Goal: Contribute content: Add original content to the website for others to see

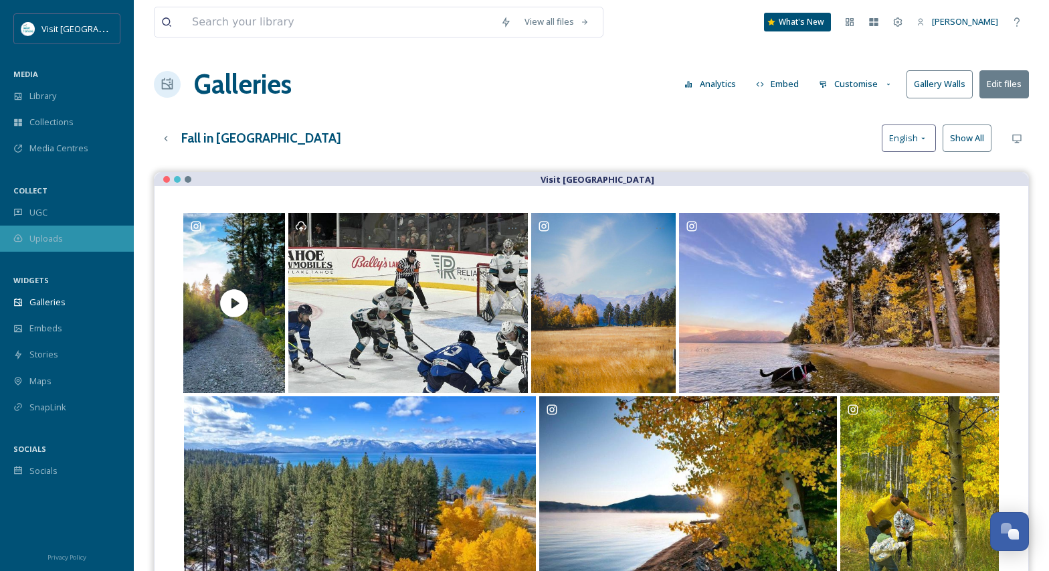
click at [47, 231] on div "Uploads" at bounding box center [67, 238] width 134 height 26
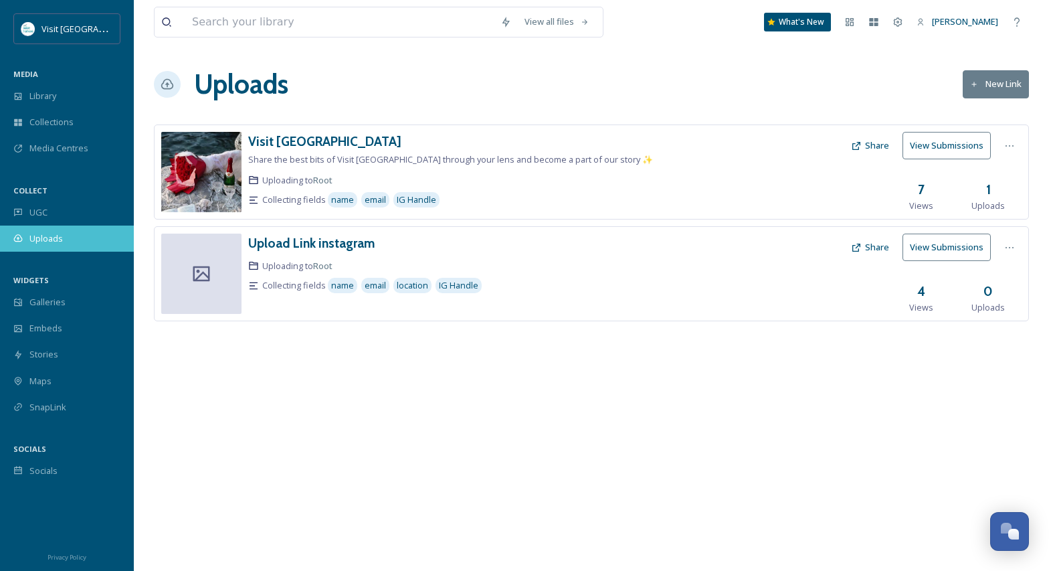
click at [37, 245] on div "Uploads" at bounding box center [67, 238] width 134 height 26
click at [955, 144] on button "View Submissions" at bounding box center [946, 145] width 88 height 27
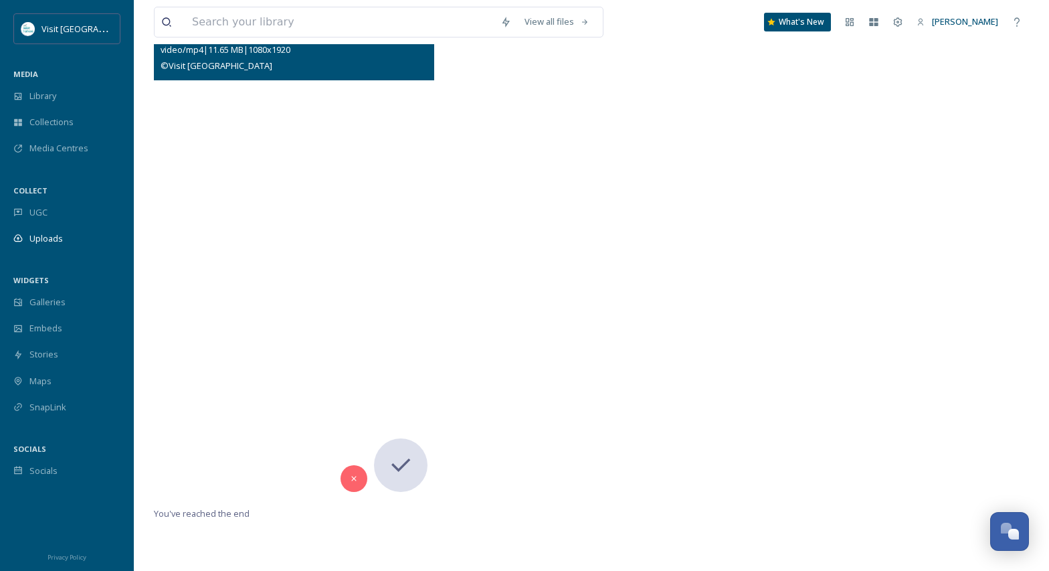
scroll to position [136, 0]
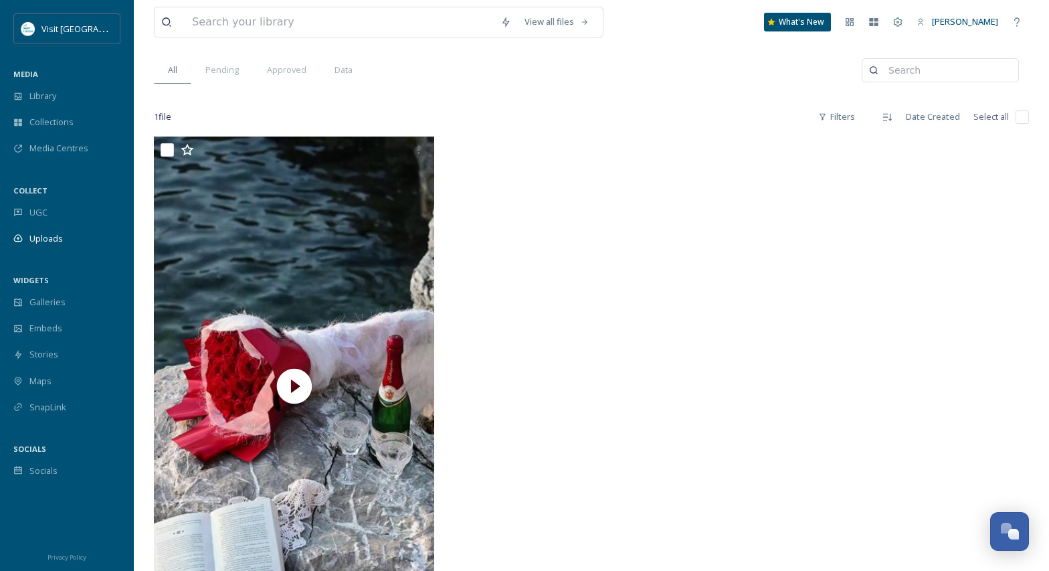
click at [338, 105] on div "1 file Filters Date Created Select all" at bounding box center [591, 117] width 875 height 26
click at [340, 78] on div "Data" at bounding box center [343, 69] width 46 height 27
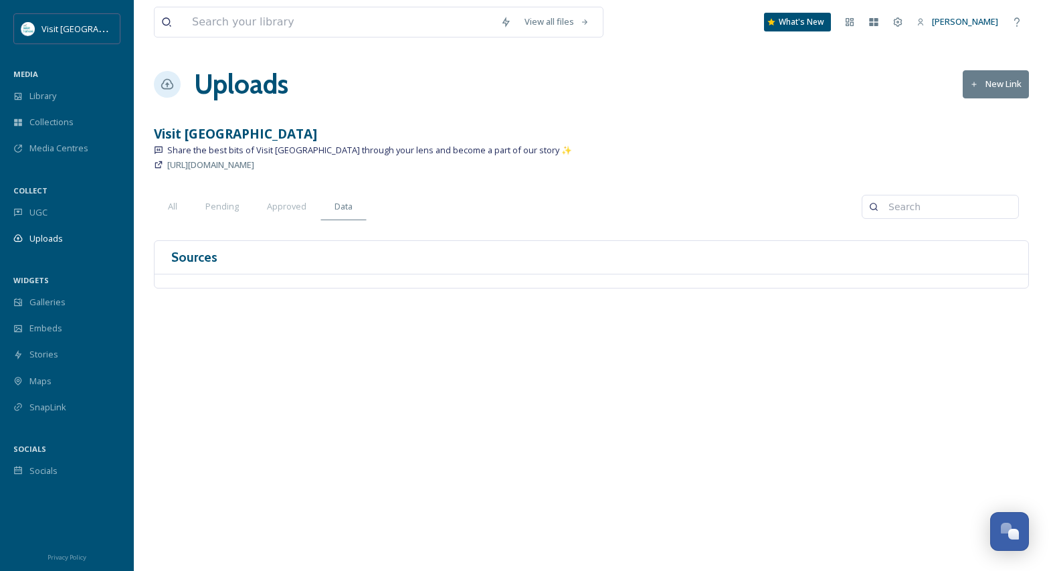
click at [991, 88] on button "New Link" at bounding box center [996, 83] width 66 height 27
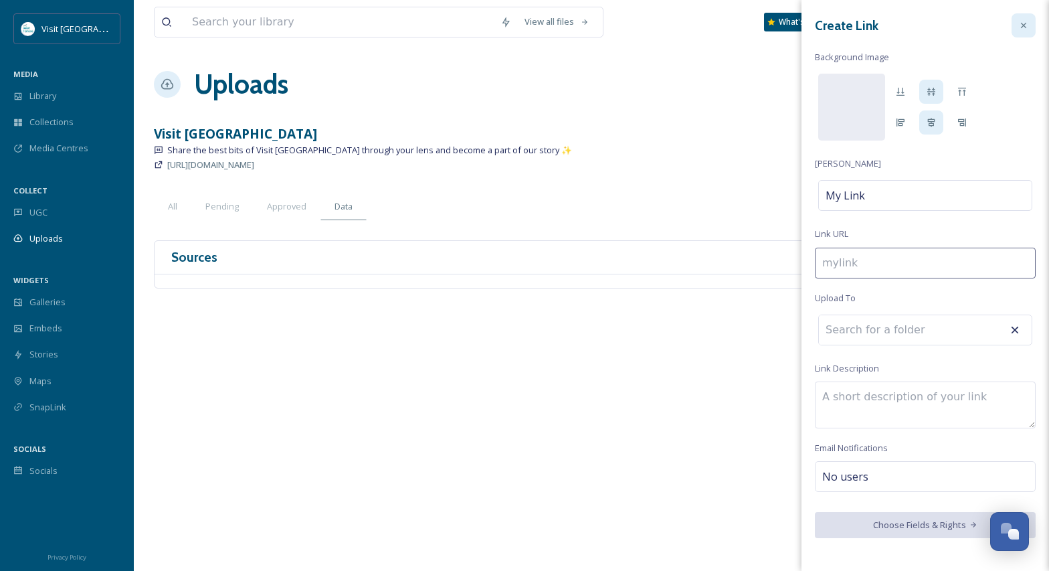
click at [1022, 29] on icon at bounding box center [1023, 25] width 11 height 11
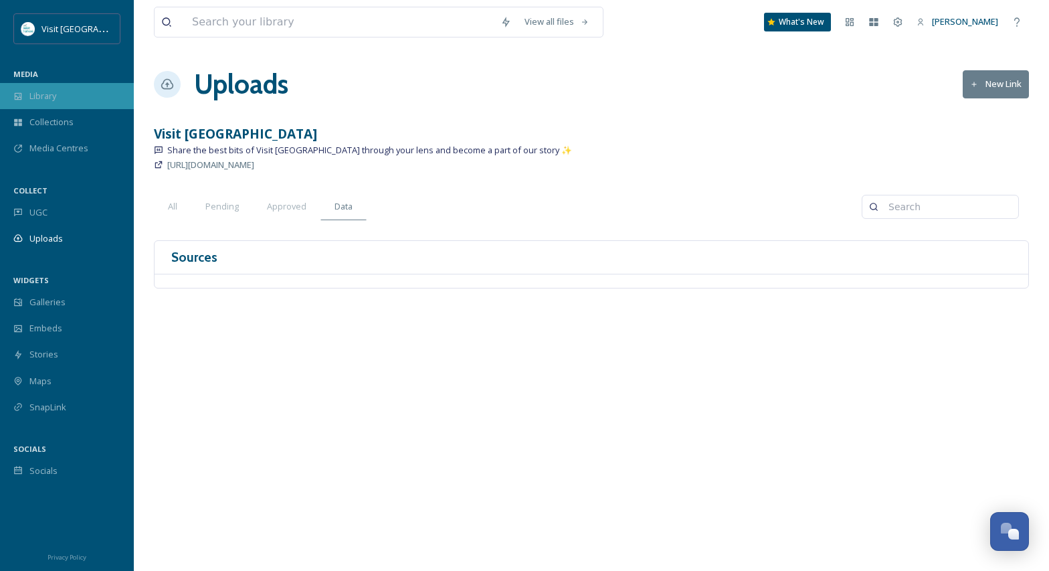
click at [34, 92] on span "Library" at bounding box center [42, 96] width 27 height 13
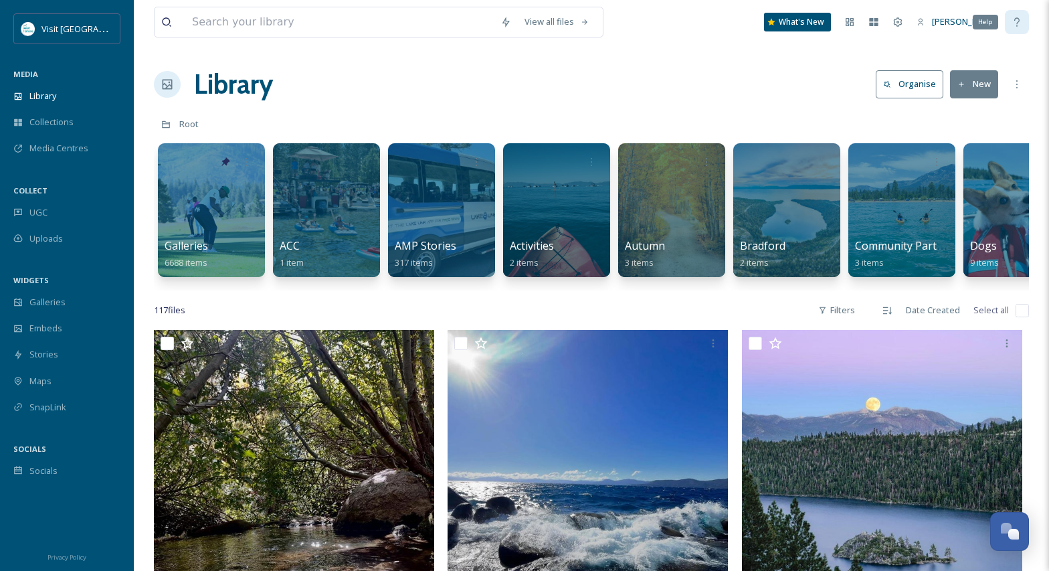
click at [1020, 16] on div "Help" at bounding box center [1017, 22] width 24 height 24
click at [49, 140] on div "Media Centres" at bounding box center [67, 148] width 134 height 26
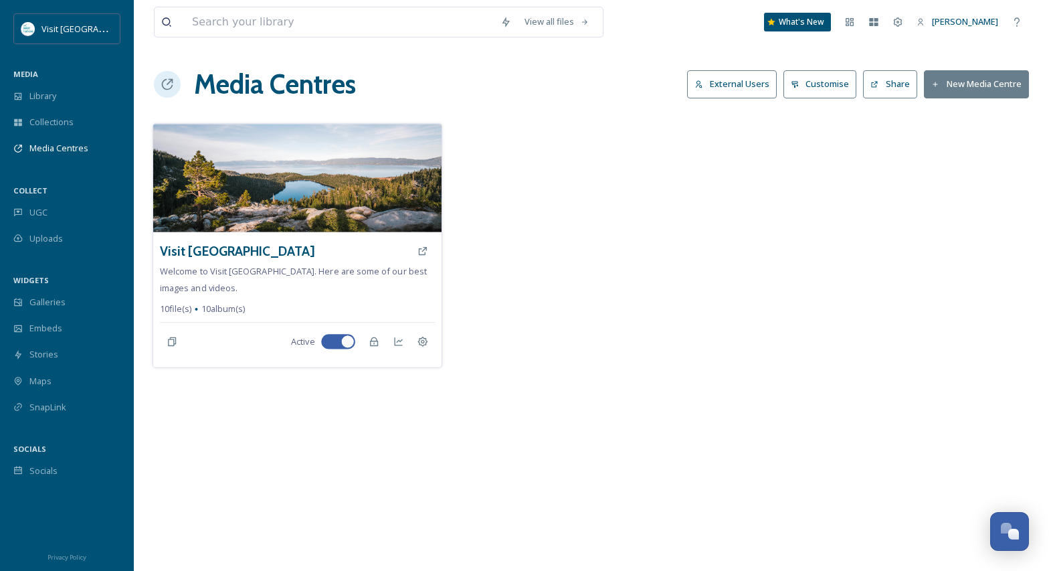
click at [305, 274] on span "Welcome to Visit [GEOGRAPHIC_DATA]. Here are some of our best images and videos." at bounding box center [293, 279] width 267 height 28
click at [212, 248] on h3 "Visit [GEOGRAPHIC_DATA]" at bounding box center [237, 250] width 155 height 19
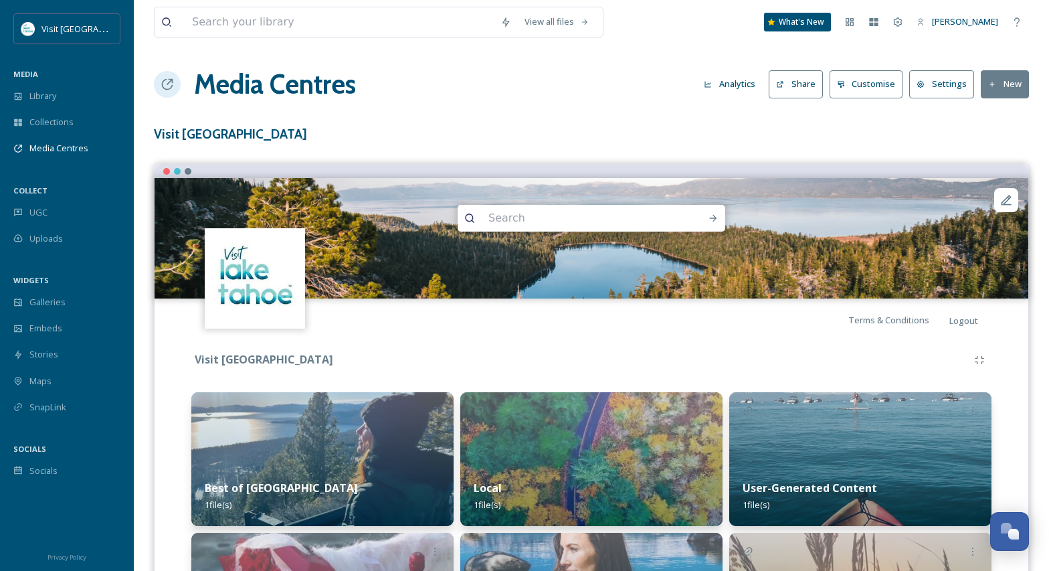
click at [1005, 83] on button "New" at bounding box center [1005, 83] width 48 height 27
click at [1001, 118] on span "Add Files" at bounding box center [996, 115] width 36 height 13
click at [1007, 116] on span "Add Files" at bounding box center [996, 115] width 36 height 13
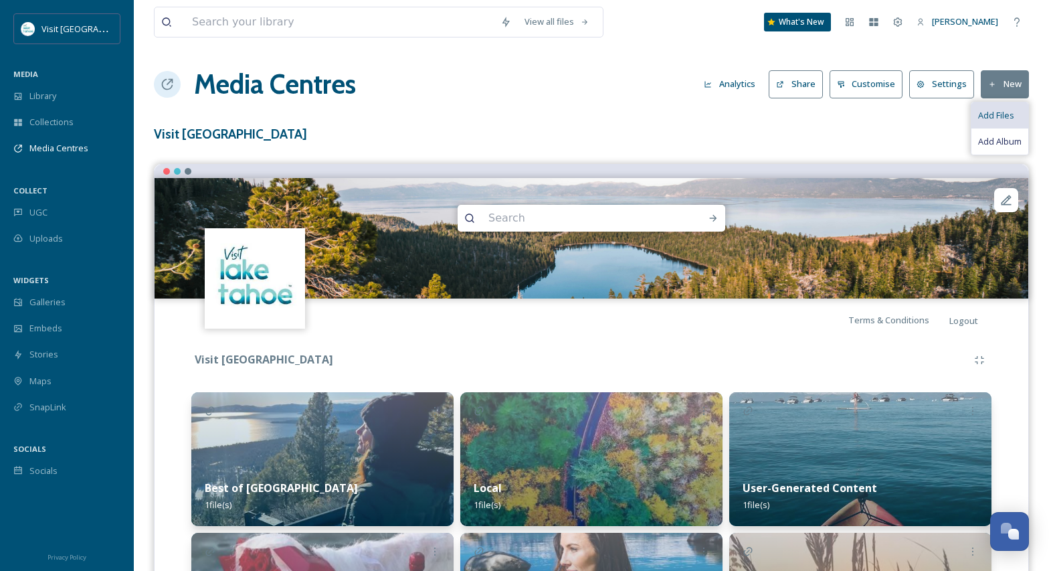
click at [1007, 116] on span "Add Files" at bounding box center [996, 115] width 36 height 13
click at [796, 144] on div "View all files What's New [PERSON_NAME] Media Centres Analytics Share Customise…" at bounding box center [591, 500] width 915 height 1001
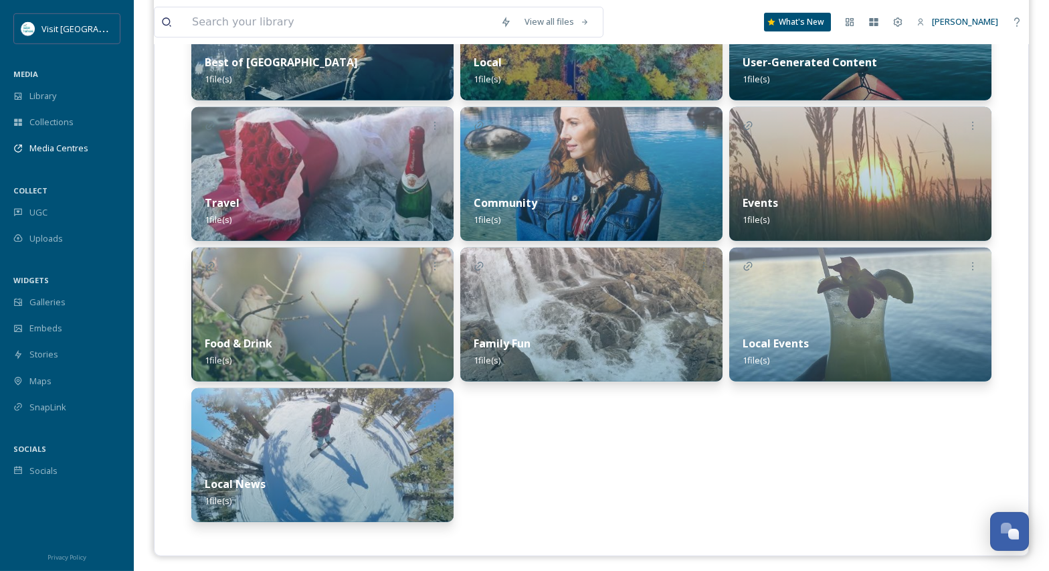
scroll to position [431, 0]
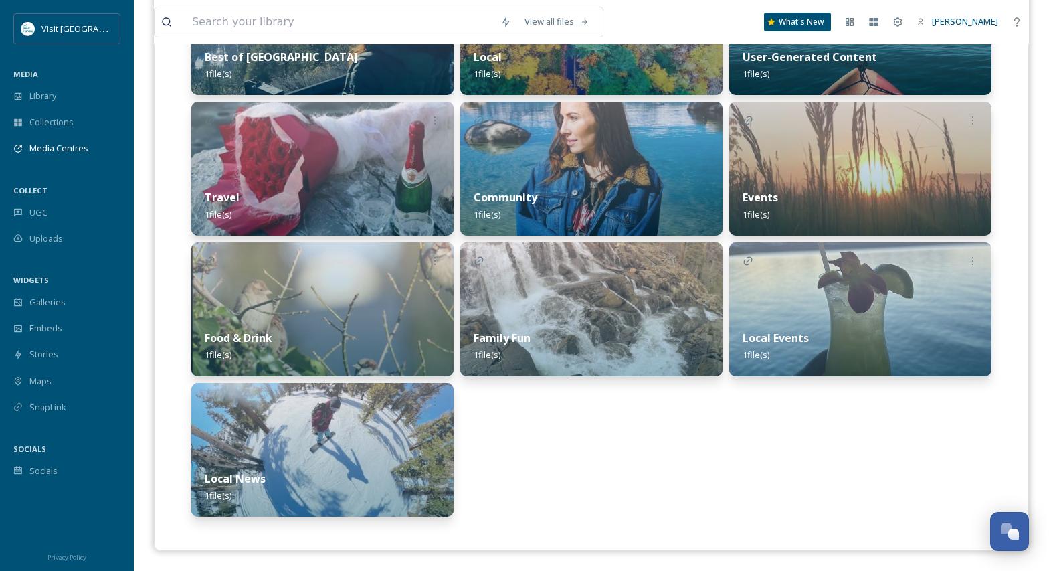
click at [841, 164] on img at bounding box center [860, 169] width 262 height 134
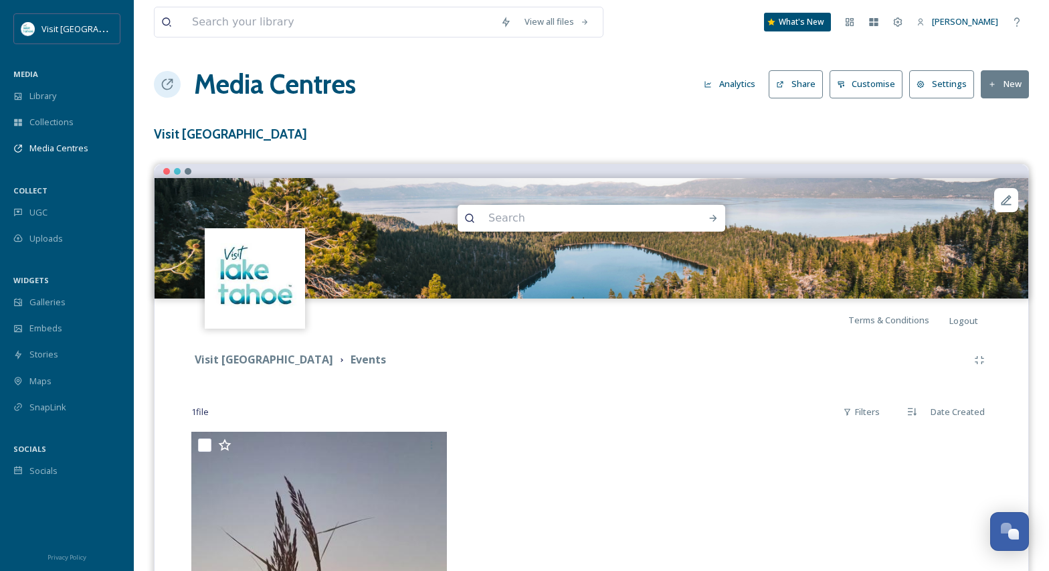
click at [1011, 80] on button "New" at bounding box center [1005, 83] width 48 height 27
click at [992, 119] on span "Add Files" at bounding box center [996, 115] width 36 height 13
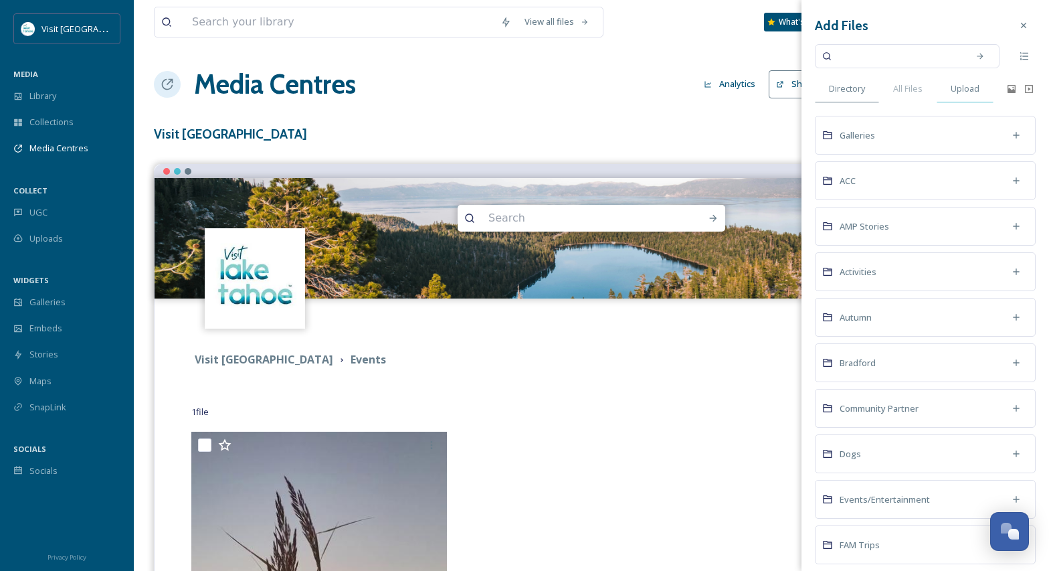
click at [973, 90] on span "Upload" at bounding box center [964, 88] width 29 height 13
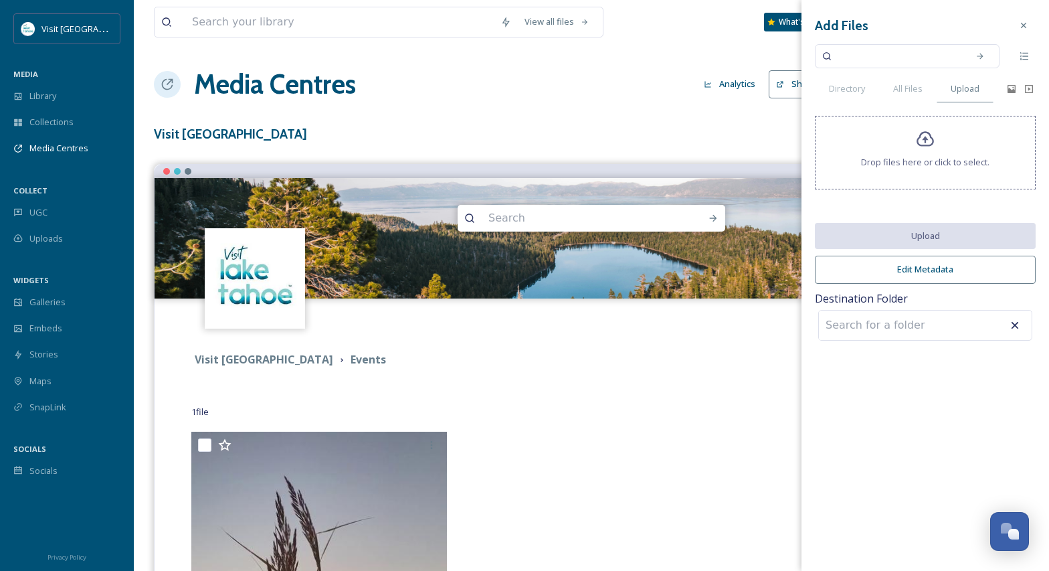
click at [926, 145] on icon at bounding box center [924, 139] width 17 height 15
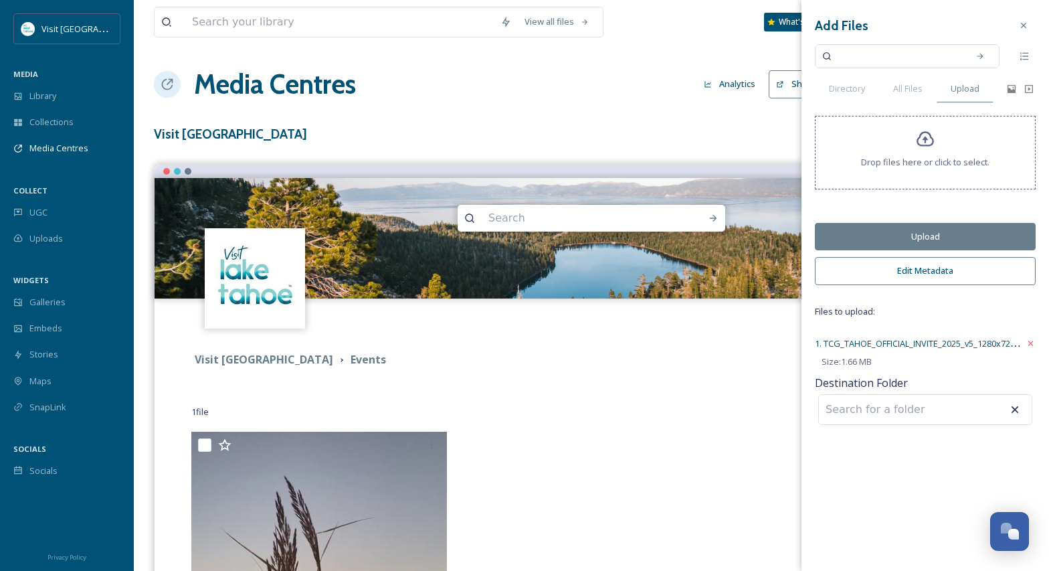
click at [936, 270] on button "Edit Metadata" at bounding box center [925, 270] width 221 height 27
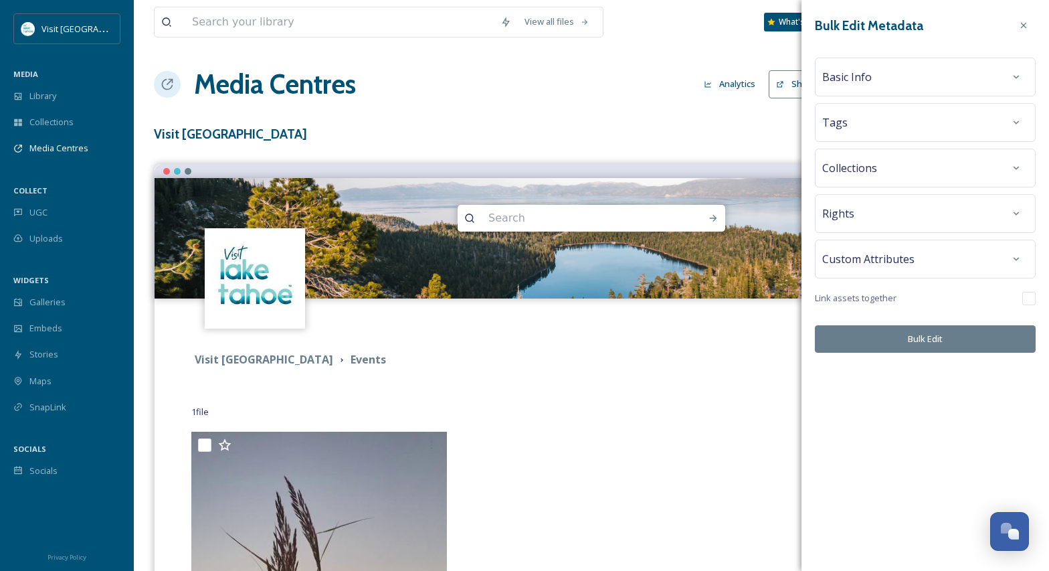
click at [916, 76] on div "Basic Info" at bounding box center [925, 77] width 206 height 24
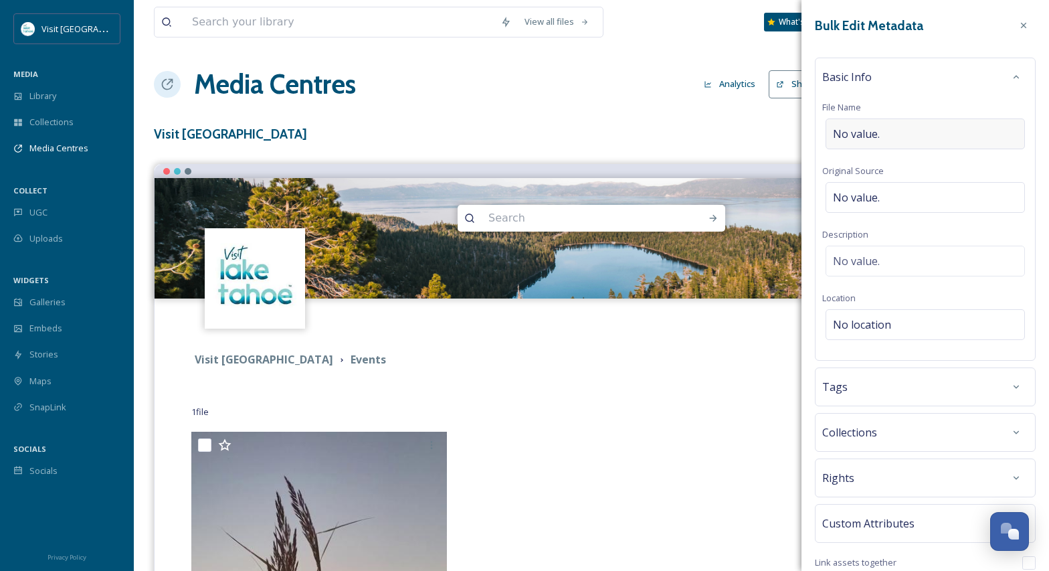
click at [912, 135] on div "No value." at bounding box center [924, 133] width 199 height 31
type input "Grand Slam of Curling Ticket Promotion"
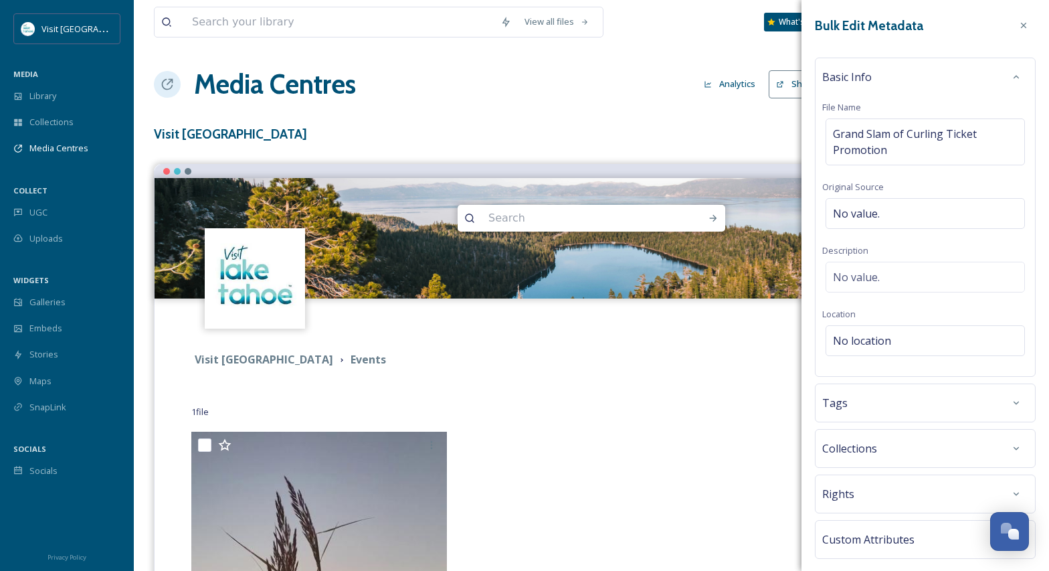
click at [919, 385] on div "Tags" at bounding box center [925, 402] width 221 height 39
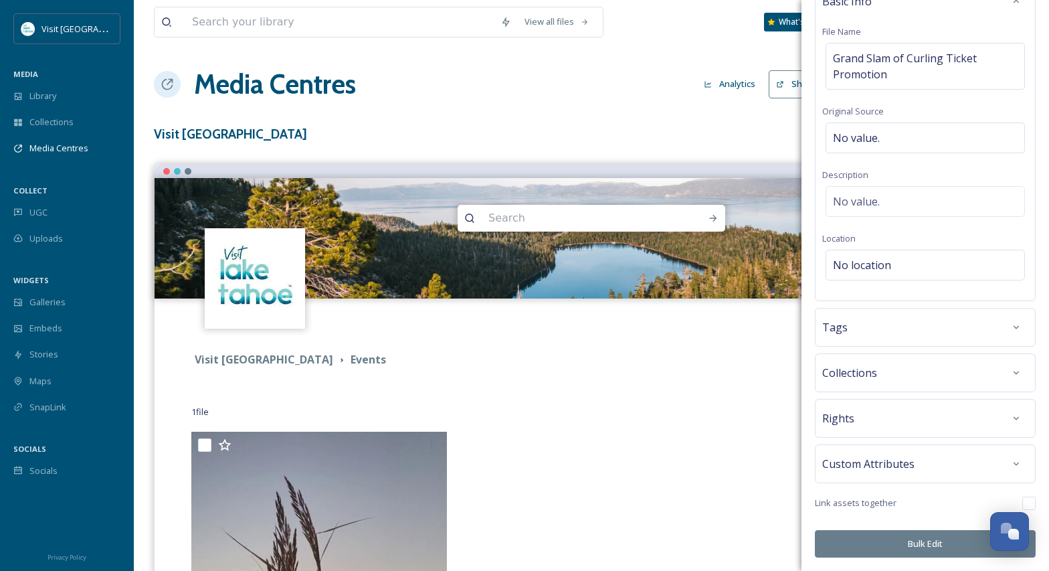
click at [923, 338] on div "Tags" at bounding box center [925, 327] width 206 height 24
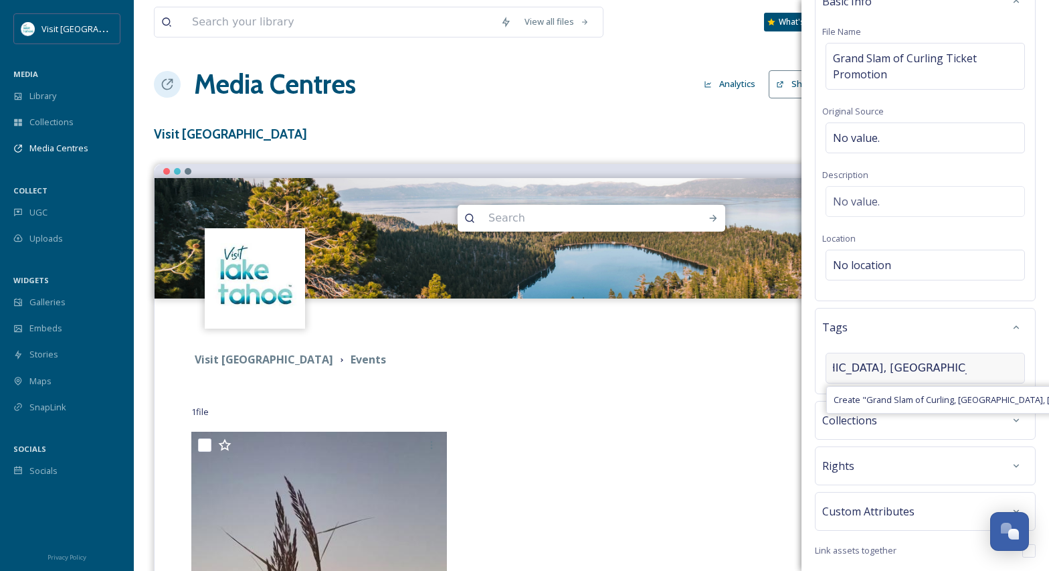
scroll to position [0, 191]
type input "Grand Slam of Curling, [GEOGRAPHIC_DATA], [GEOGRAPHIC_DATA] Event,"
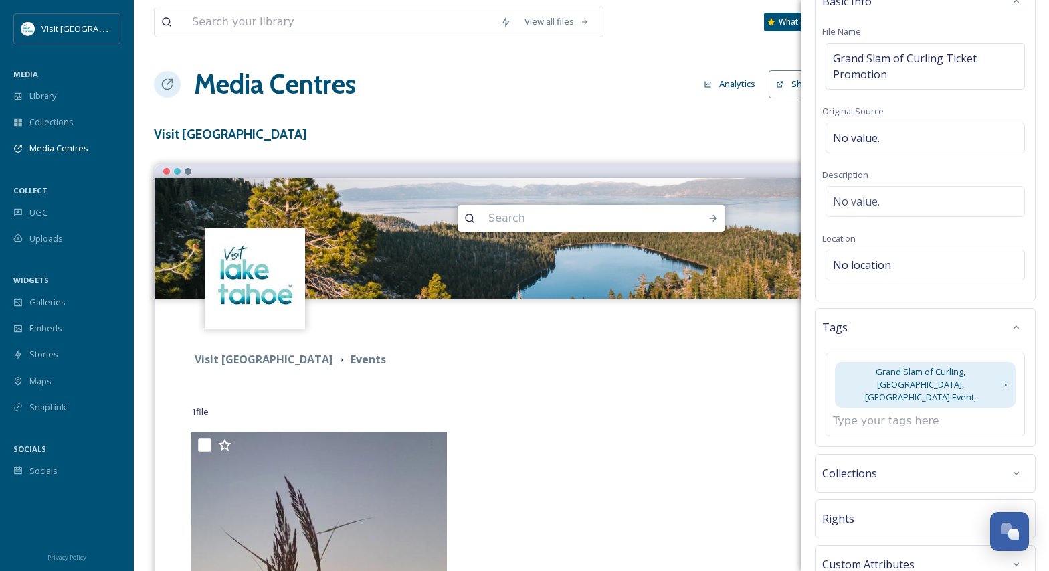
scroll to position [0, 0]
click at [908, 413] on input at bounding box center [900, 421] width 134 height 16
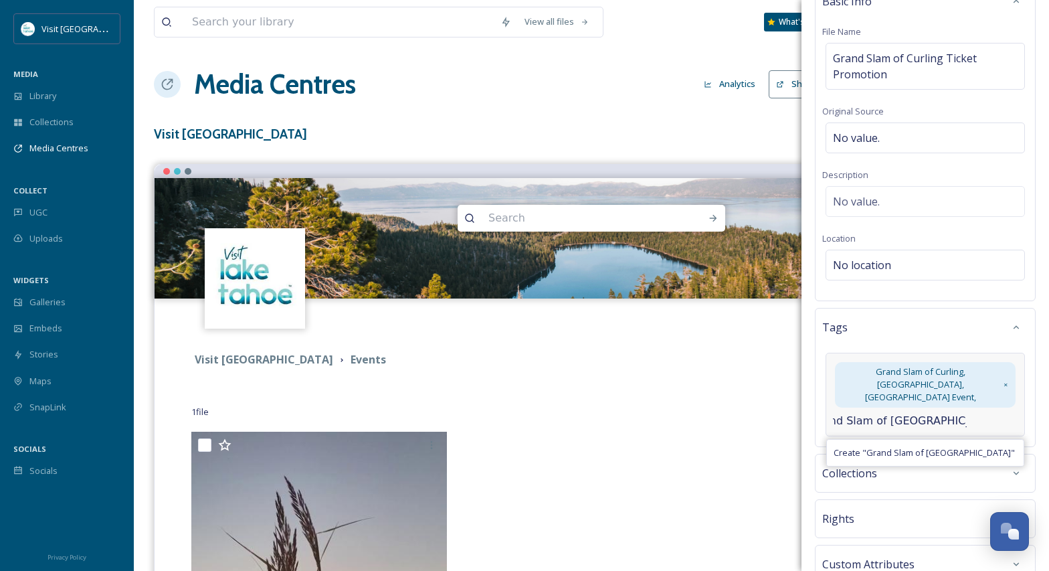
scroll to position [0, 35]
type input "Grand Slam of [GEOGRAPHIC_DATA]"
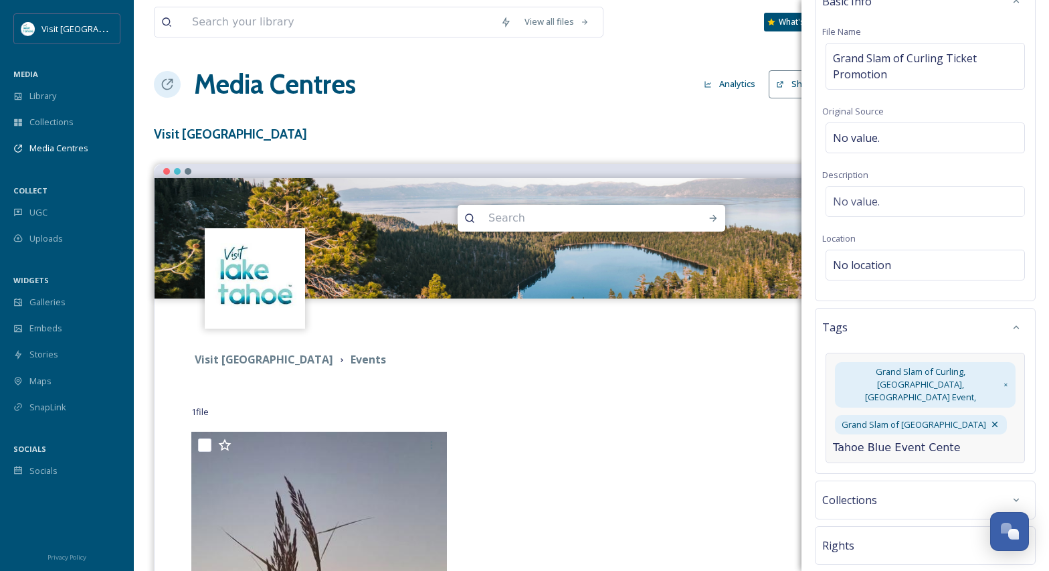
type input "[GEOGRAPHIC_DATA]"
type input "Lake Tahoe Event"
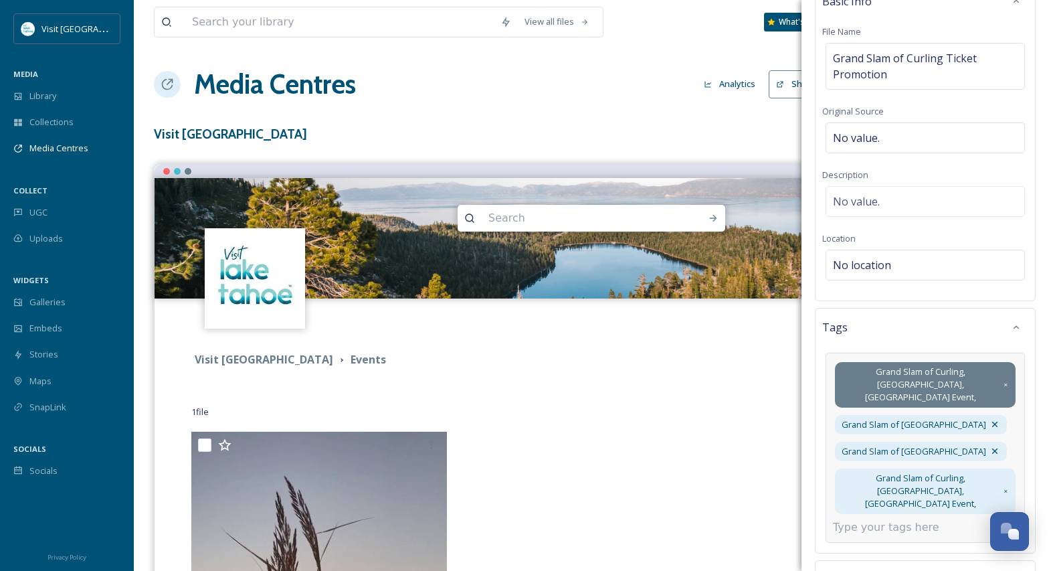
click at [1006, 383] on icon at bounding box center [1005, 384] width 3 height 3
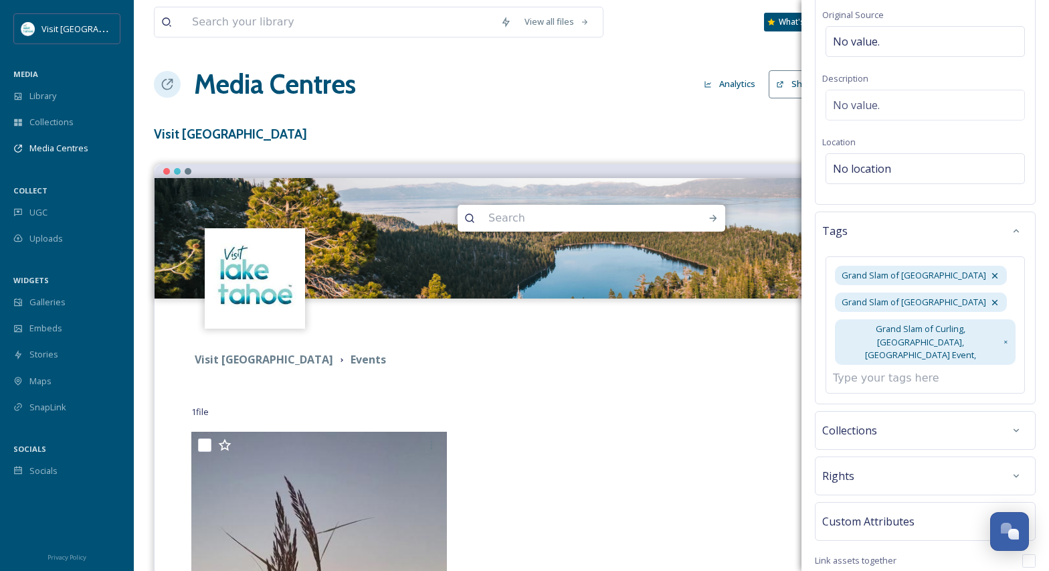
scroll to position [217, 0]
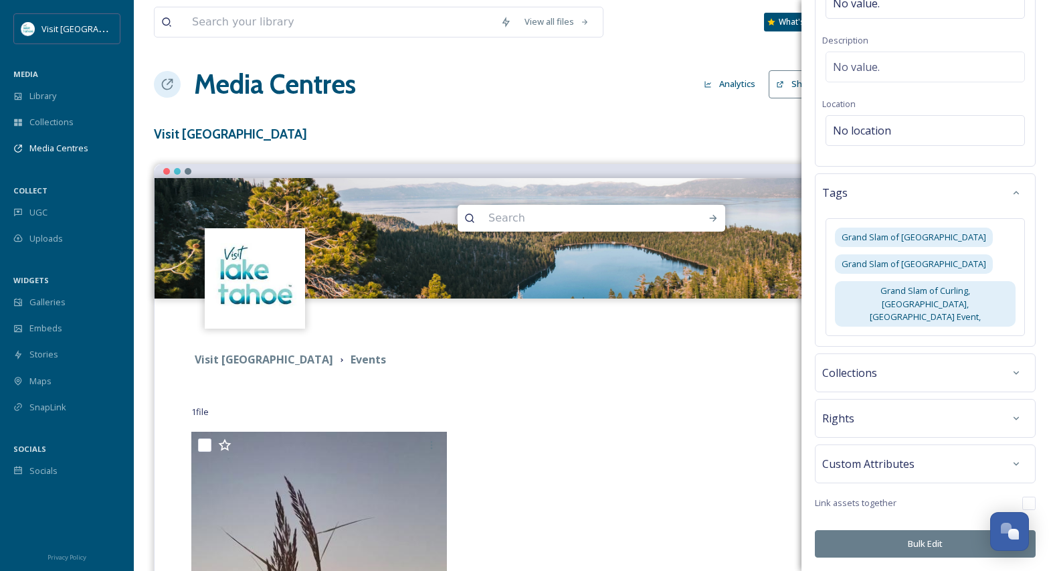
click at [904, 417] on div "Rights" at bounding box center [925, 418] width 206 height 24
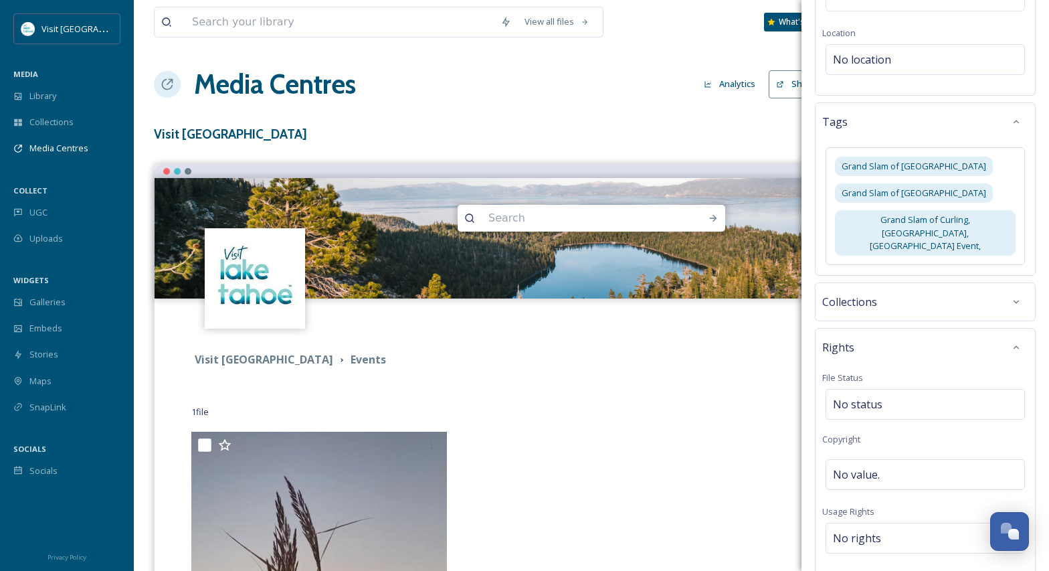
scroll to position [282, 0]
click at [871, 395] on span "No status" at bounding box center [857, 403] width 49 height 16
click at [895, 390] on input at bounding box center [899, 403] width 147 height 29
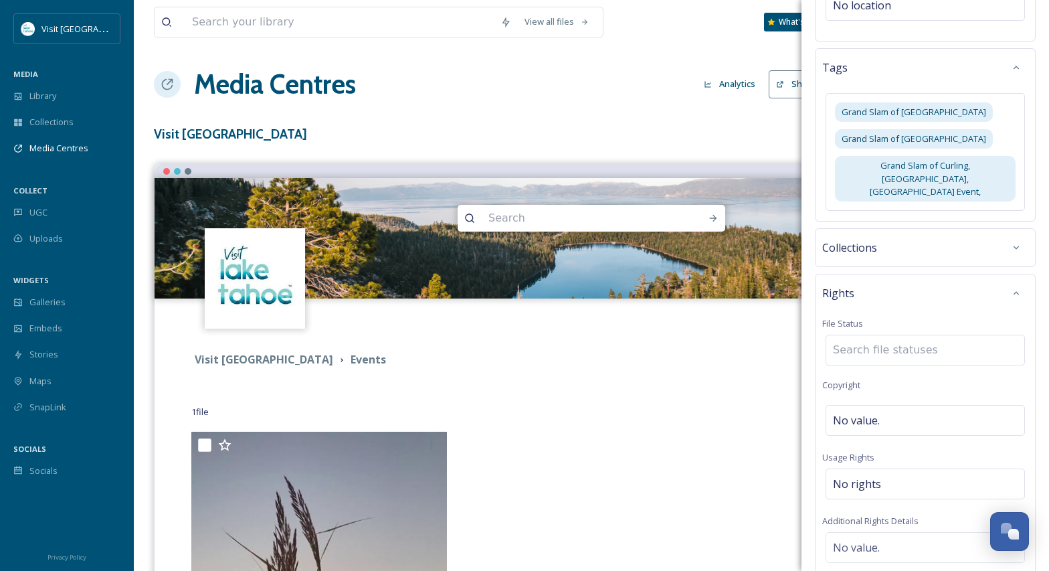
scroll to position [587, 0]
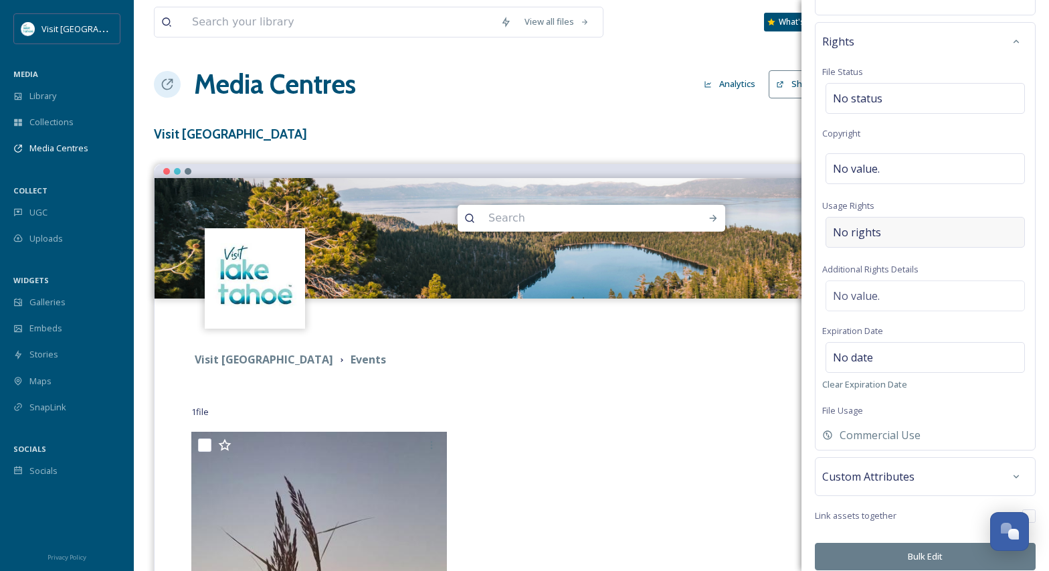
click at [875, 224] on span "No rights" at bounding box center [857, 232] width 48 height 16
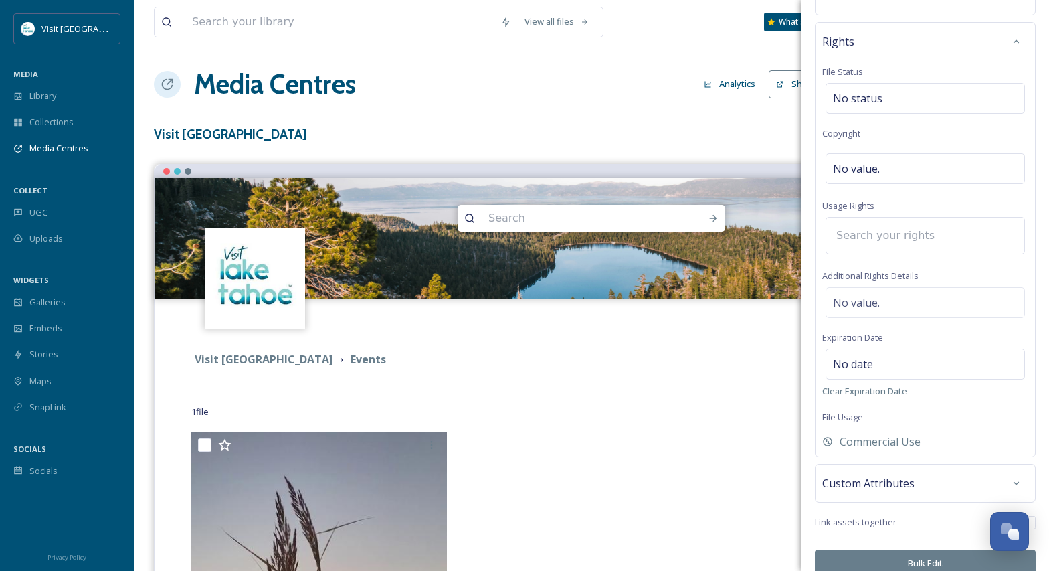
click at [875, 221] on input at bounding box center [902, 235] width 147 height 29
type input "R"
click at [895, 264] on span "Commercial Use, Attribution Appreciated" at bounding box center [914, 270] width 162 height 13
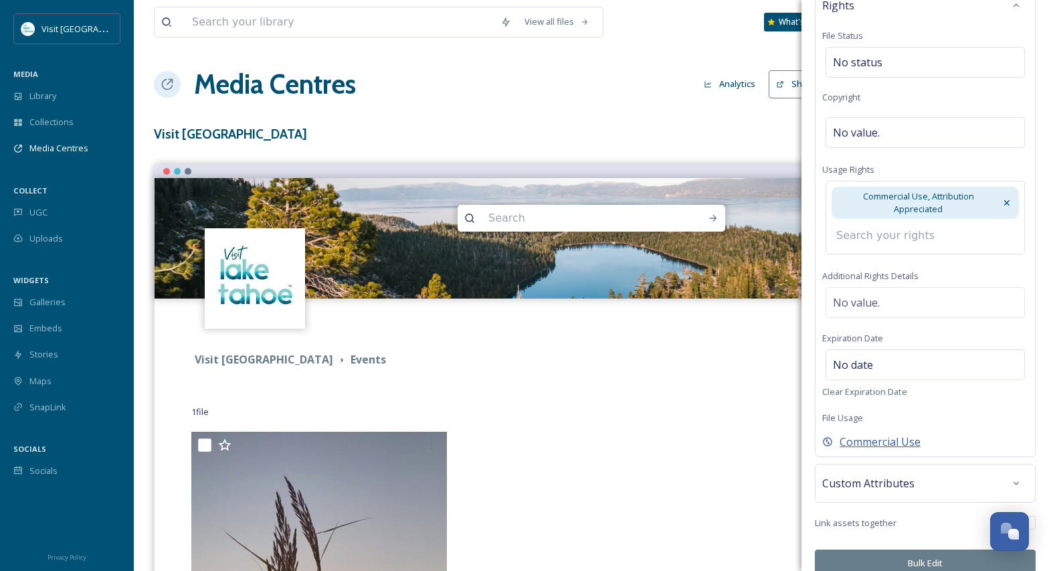
scroll to position [629, 0]
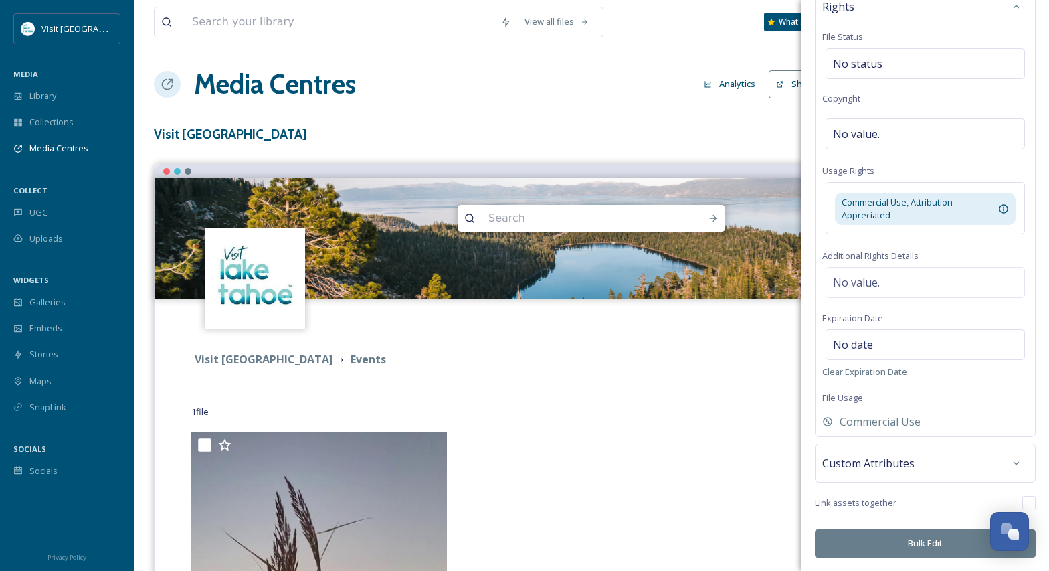
click at [924, 538] on button "Bulk Edit" at bounding box center [925, 542] width 221 height 27
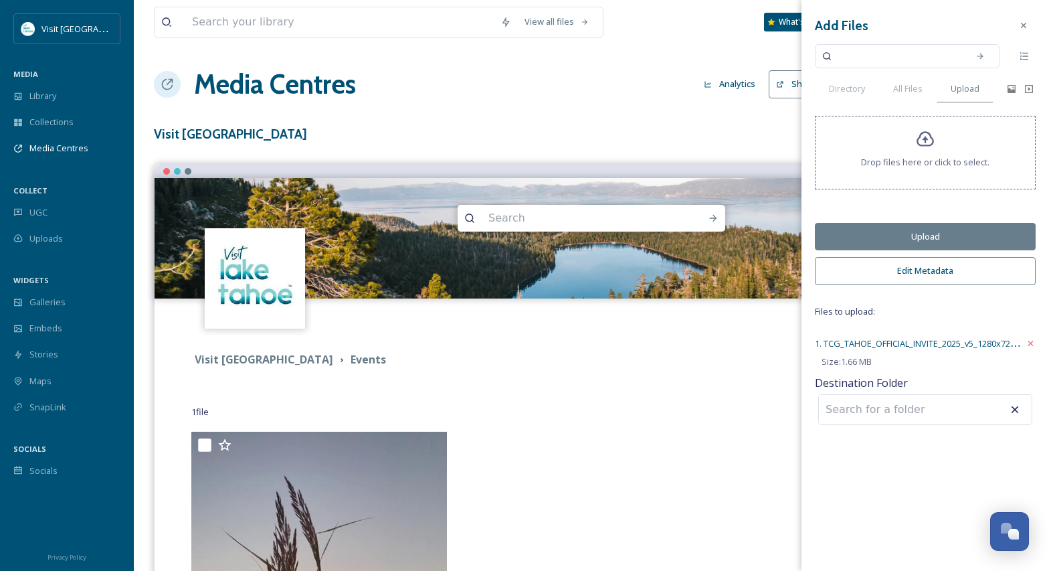
click at [890, 414] on input at bounding box center [892, 409] width 147 height 29
click at [920, 234] on button "Upload" at bounding box center [925, 236] width 221 height 27
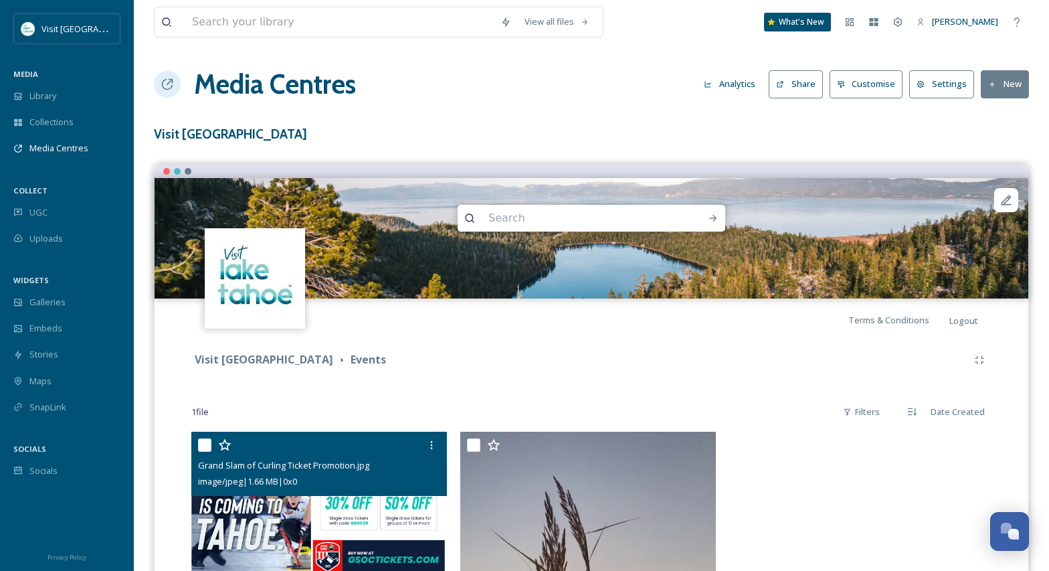
click at [201, 450] on input "checkbox" at bounding box center [204, 444] width 13 height 13
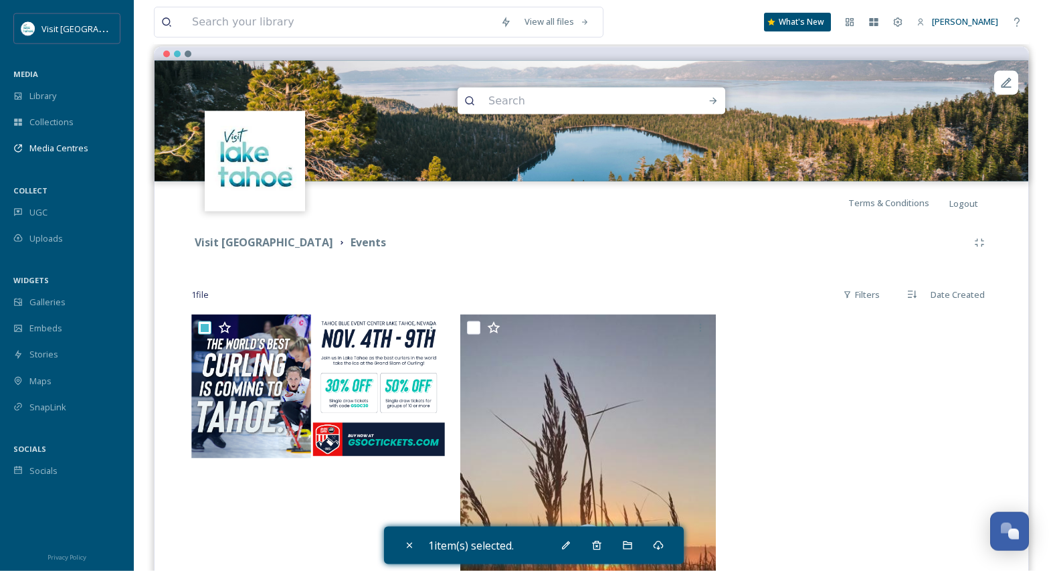
scroll to position [205, 0]
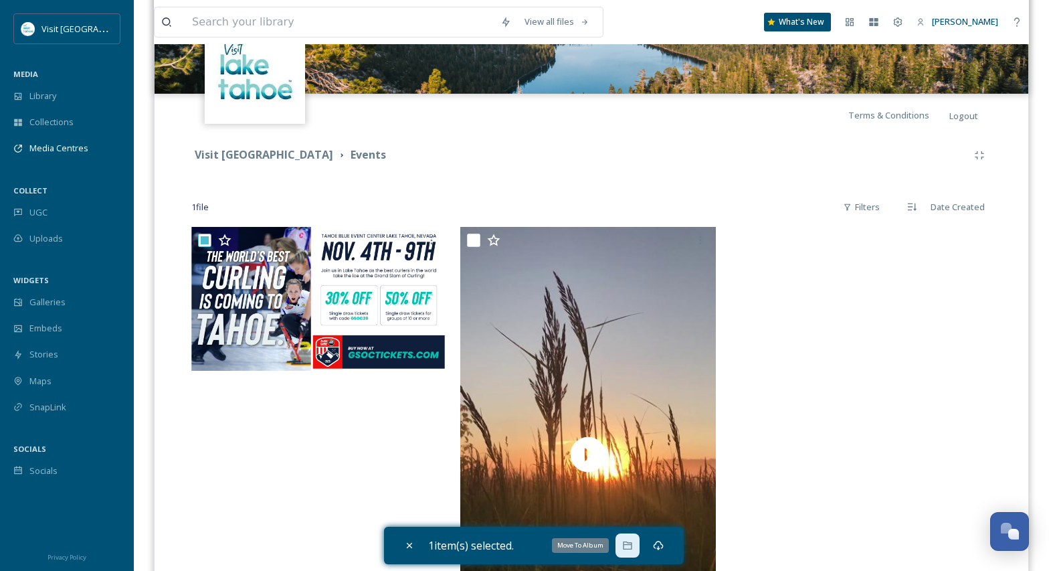
click at [633, 545] on icon at bounding box center [627, 545] width 11 height 11
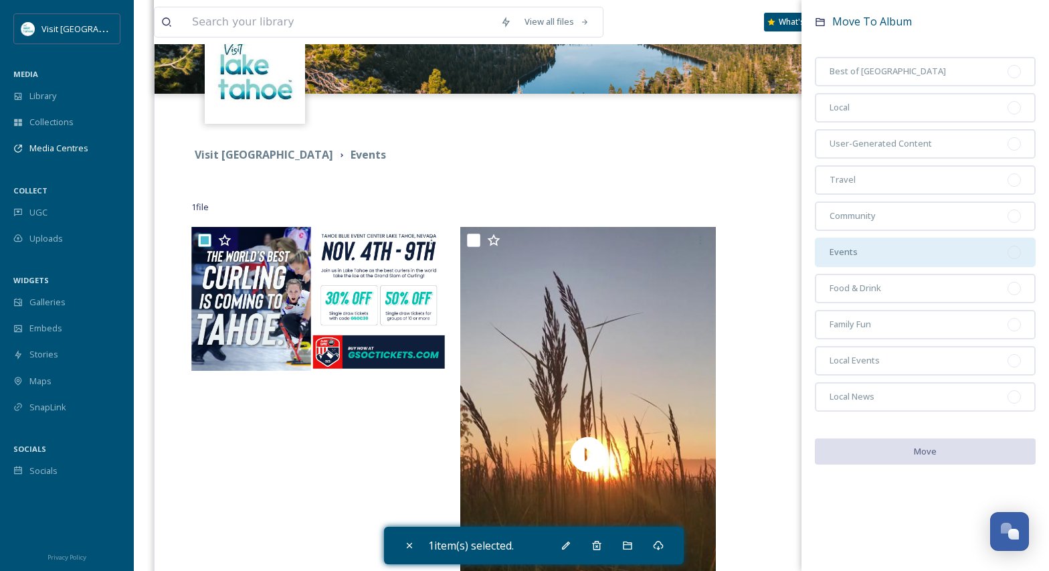
click at [864, 255] on div "Events" at bounding box center [925, 251] width 221 height 29
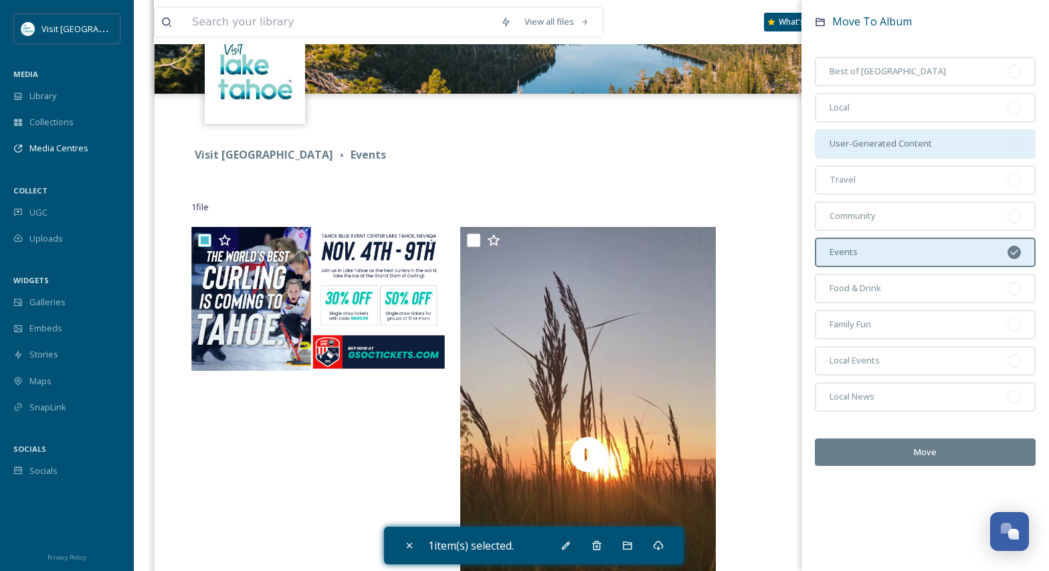
click at [1003, 138] on div "User-Generated Content" at bounding box center [925, 143] width 221 height 29
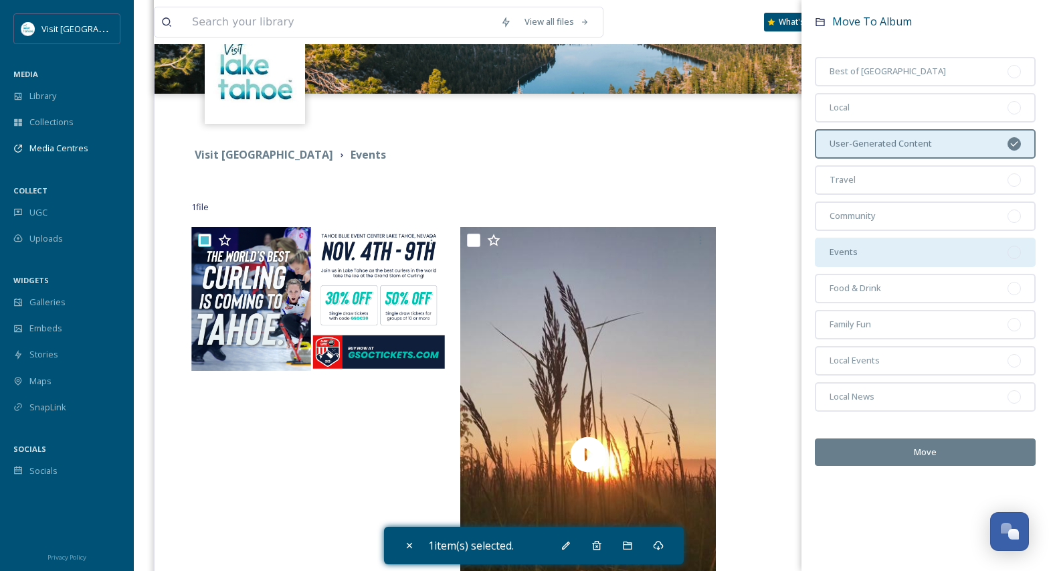
click at [992, 253] on div "Events" at bounding box center [925, 251] width 221 height 29
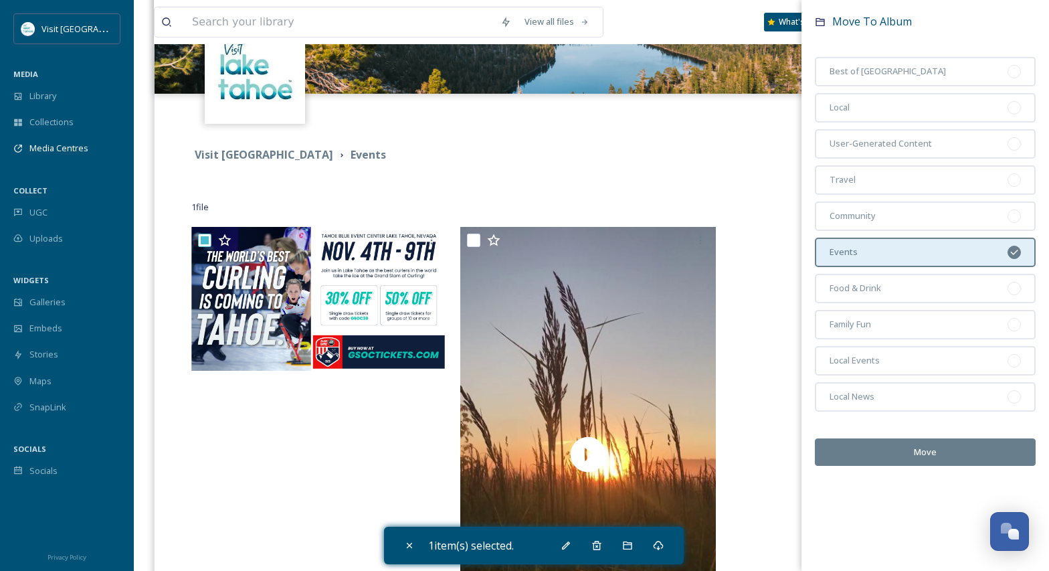
click at [1015, 249] on icon at bounding box center [1014, 252] width 11 height 11
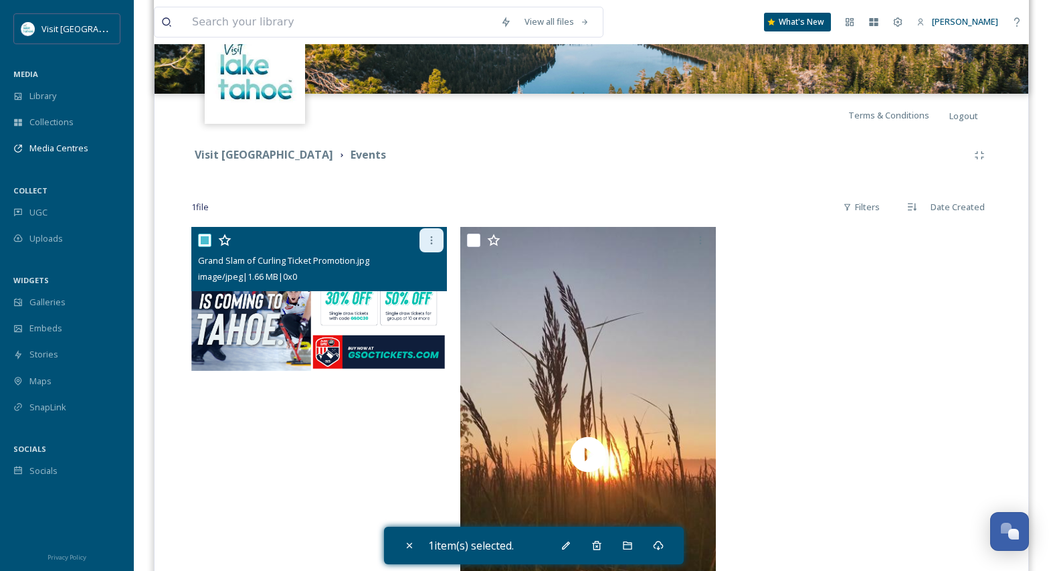
drag, startPoint x: 438, startPoint y: 233, endPoint x: 429, endPoint y: 236, distance: 9.9
click at [436, 233] on div at bounding box center [431, 240] width 24 height 24
click at [207, 235] on input "checkbox" at bounding box center [204, 239] width 13 height 13
checkbox input "false"
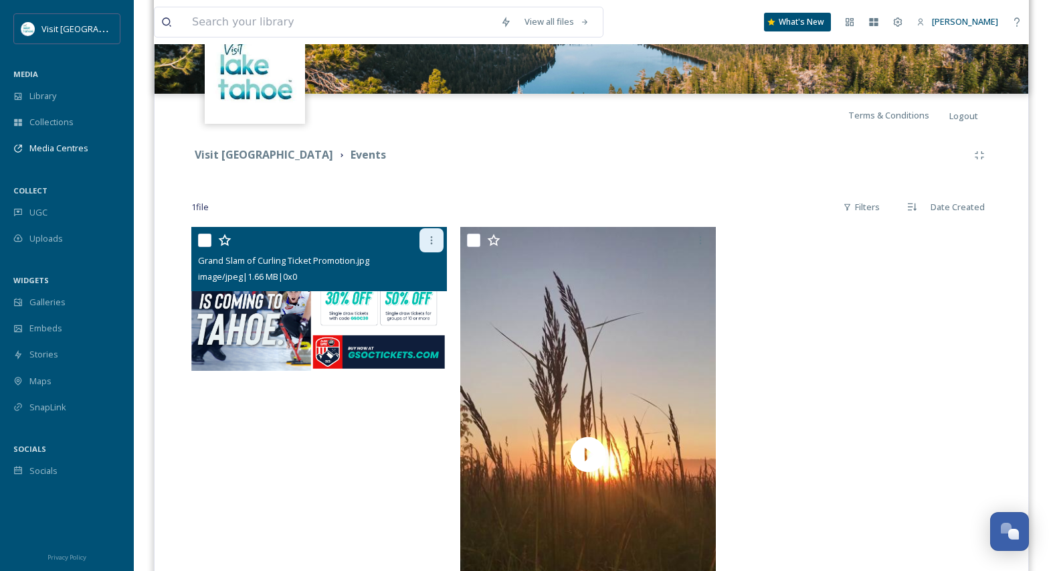
click at [430, 237] on icon at bounding box center [431, 240] width 11 height 11
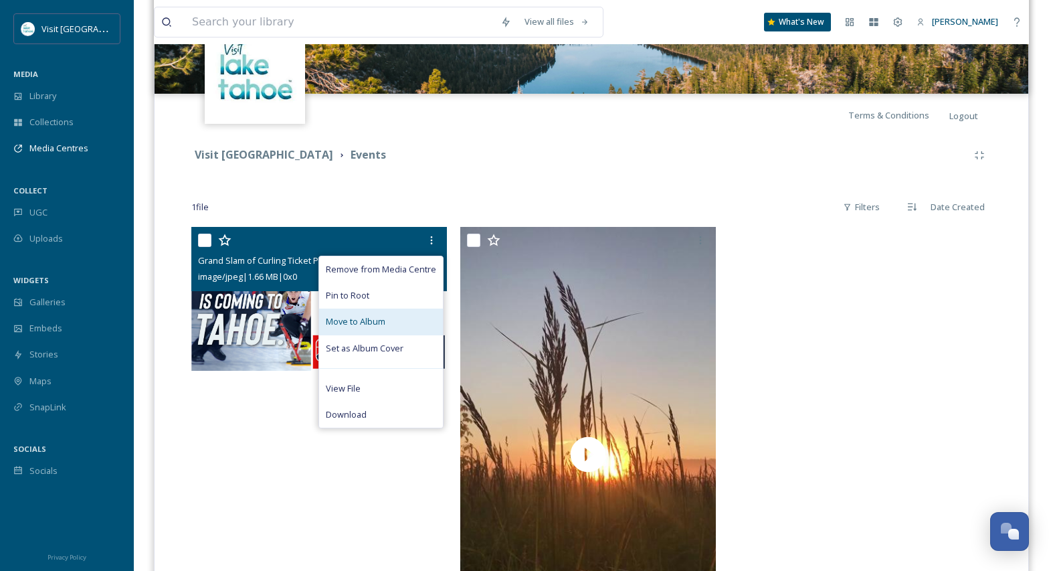
click at [362, 325] on span "Move to Album" at bounding box center [356, 321] width 60 height 13
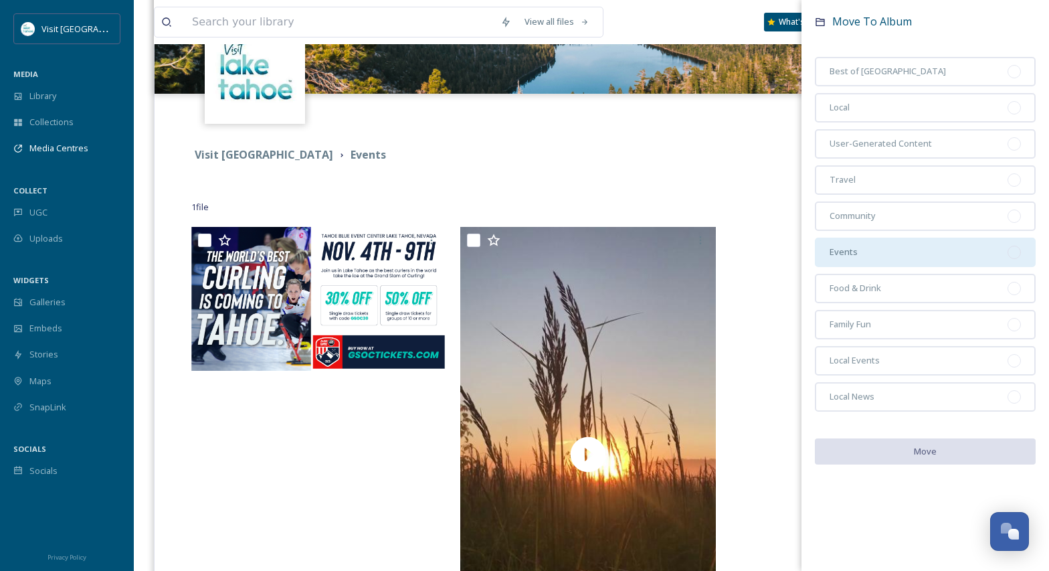
click at [1011, 248] on div at bounding box center [1013, 251] width 13 height 13
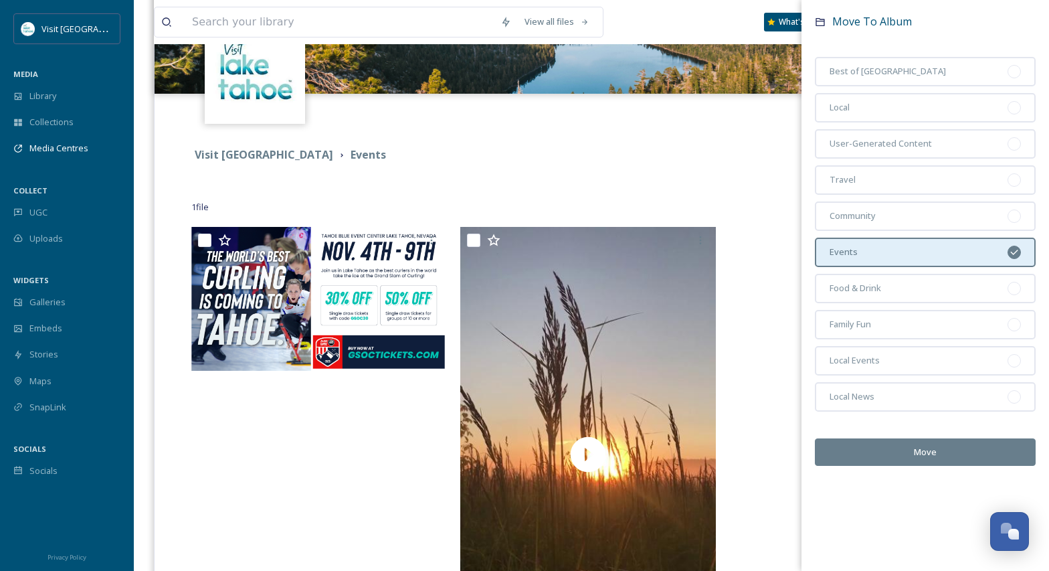
click at [930, 450] on button "Move" at bounding box center [925, 451] width 221 height 27
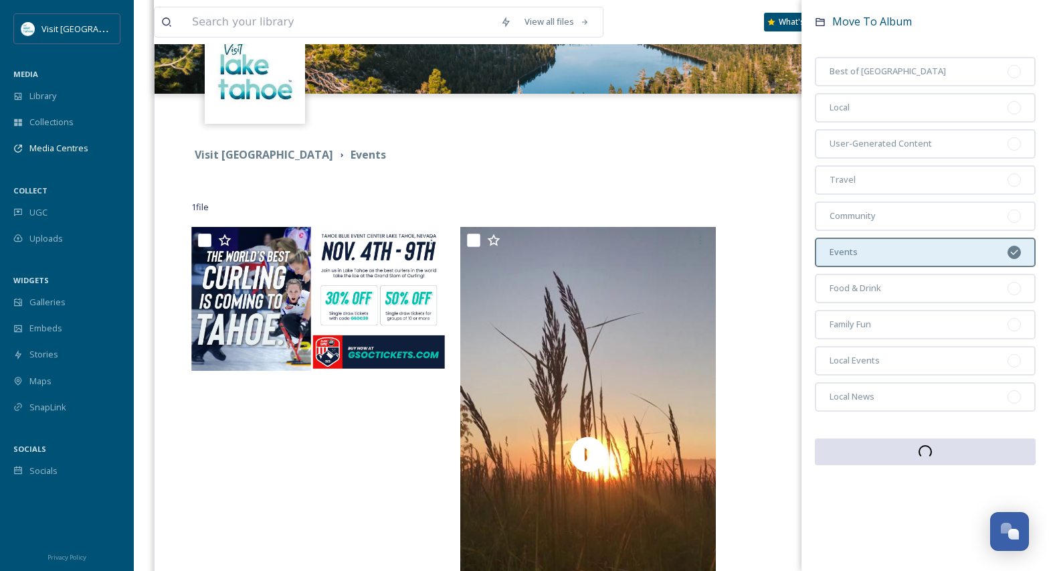
scroll to position [11, 0]
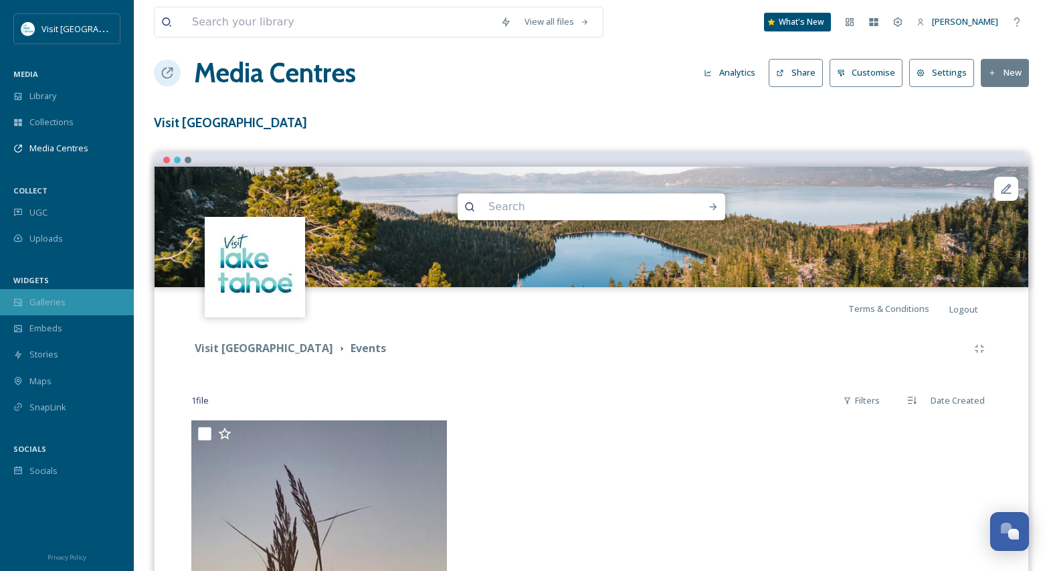
click at [62, 306] on span "Galleries" at bounding box center [47, 302] width 36 height 13
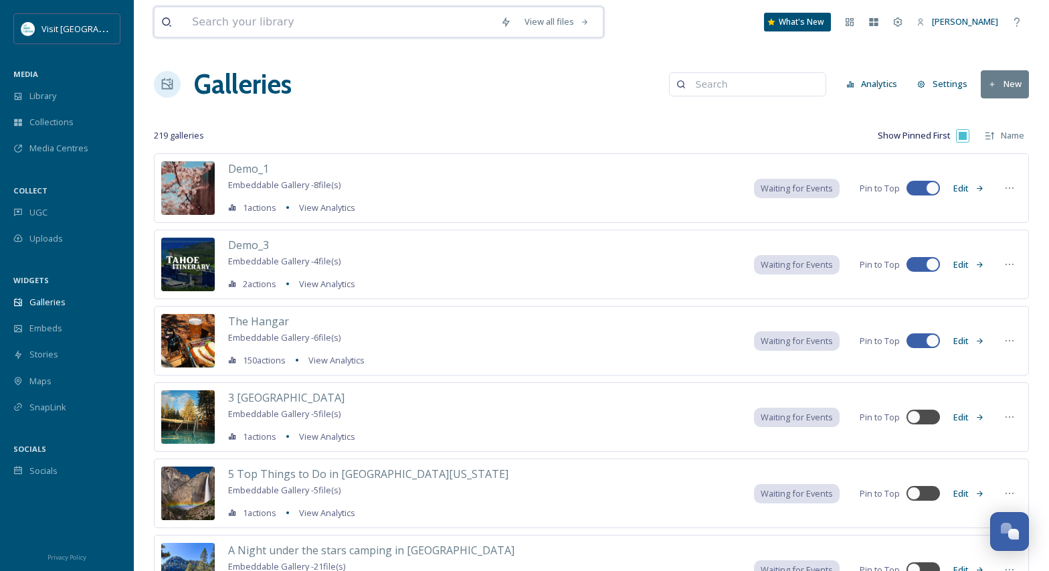
click at [318, 23] on input at bounding box center [339, 21] width 308 height 29
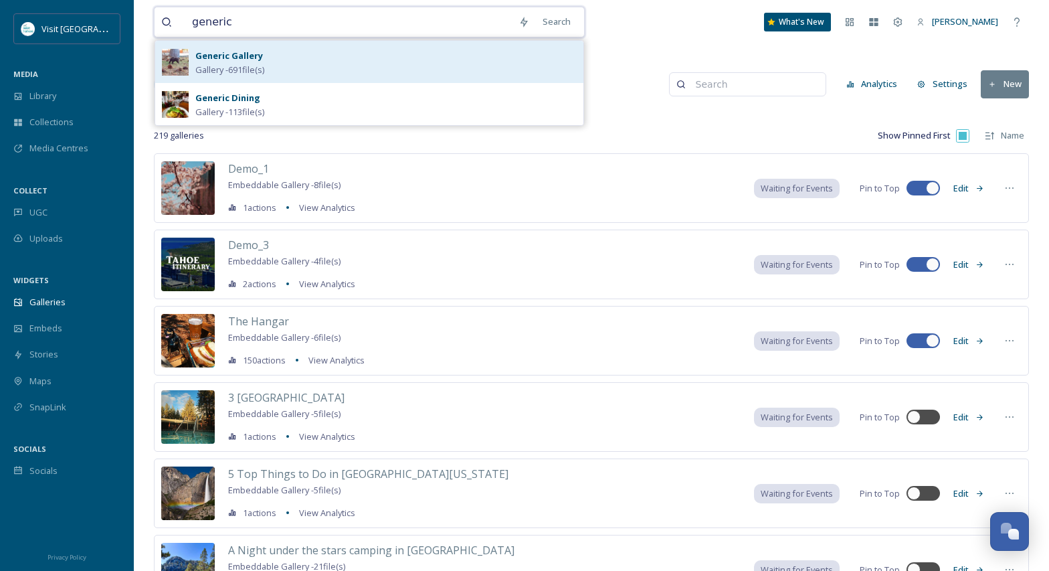
type input "generic"
click at [361, 66] on div "Generic Gallery Gallery - 691 file(s)" at bounding box center [385, 61] width 381 height 29
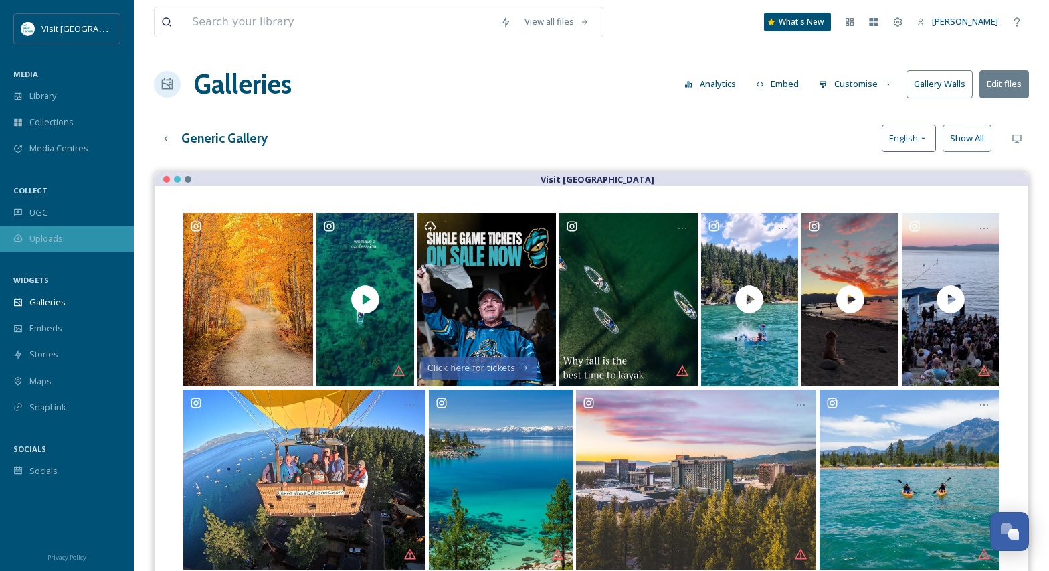
click at [60, 245] on div "Uploads" at bounding box center [67, 238] width 134 height 26
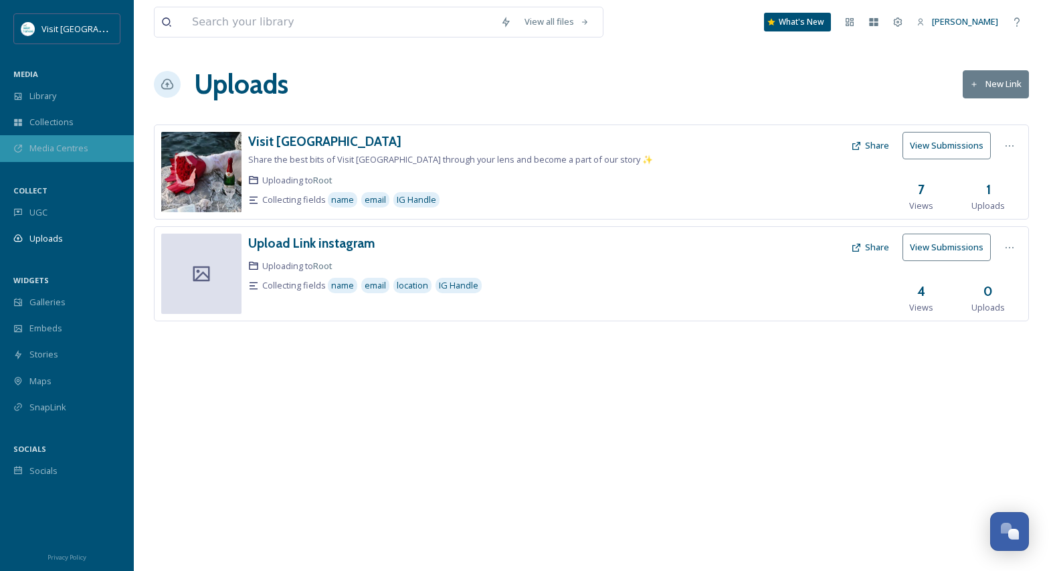
click at [57, 146] on span "Media Centres" at bounding box center [58, 148] width 59 height 13
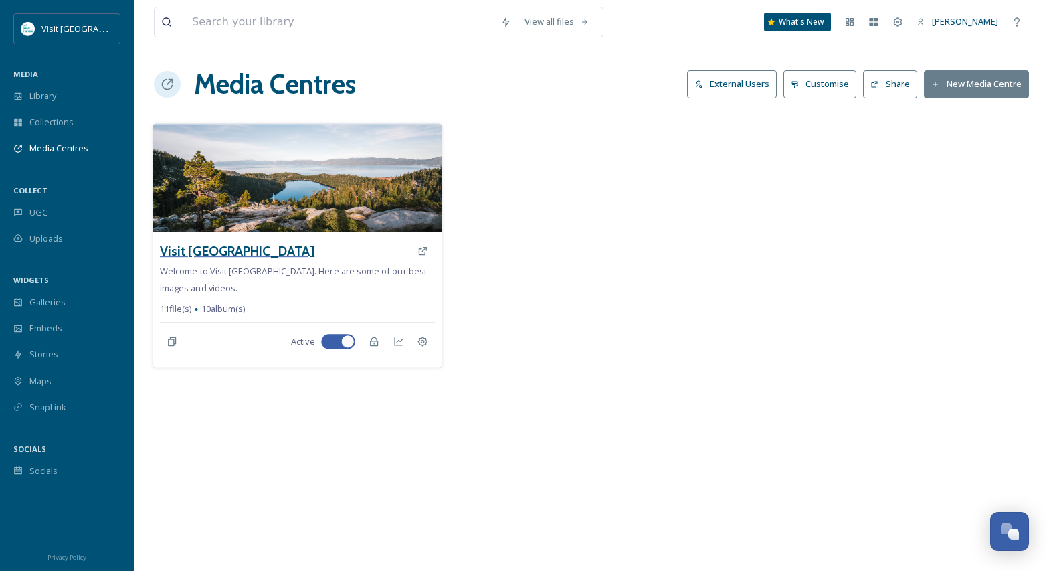
click at [225, 246] on h3 "Visit [GEOGRAPHIC_DATA]" at bounding box center [237, 250] width 155 height 19
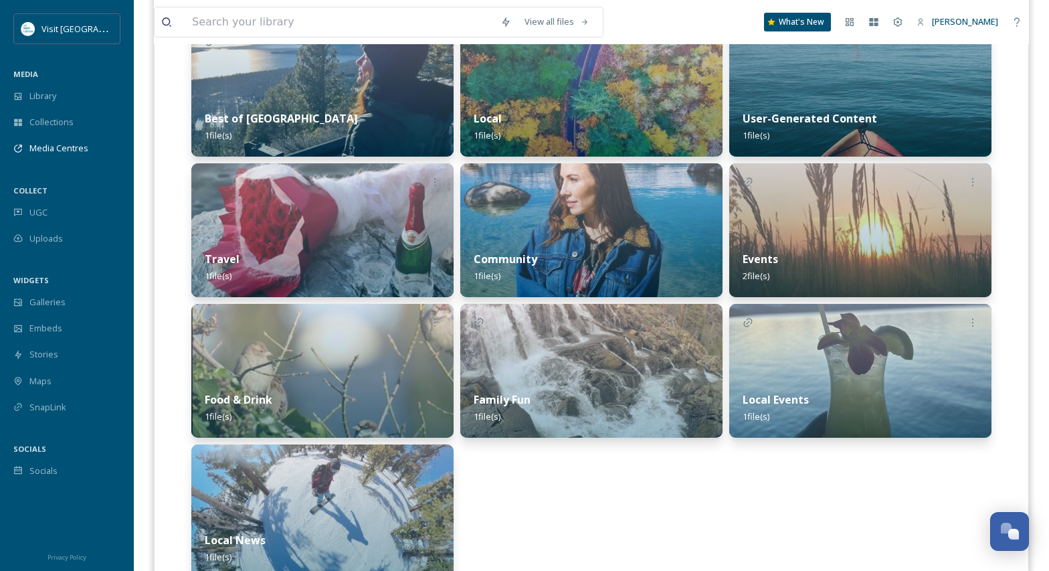
scroll to position [431, 0]
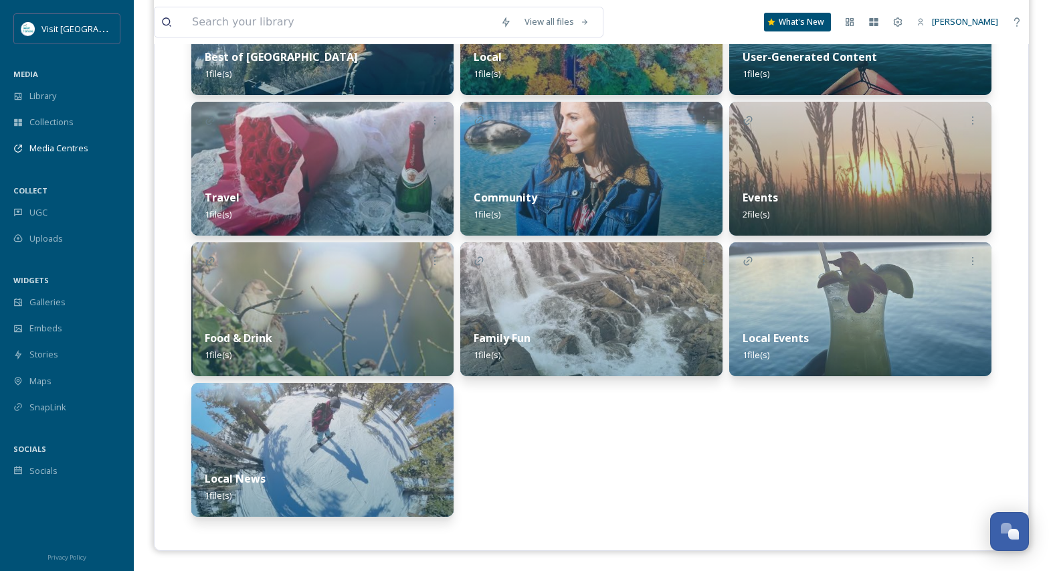
click at [841, 173] on img at bounding box center [860, 169] width 262 height 134
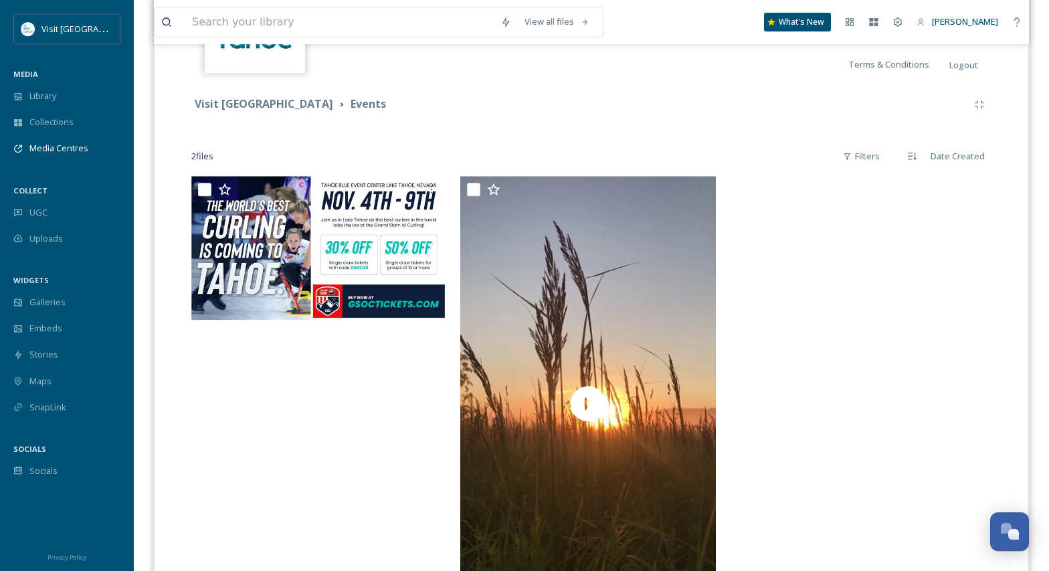
scroll to position [341, 0]
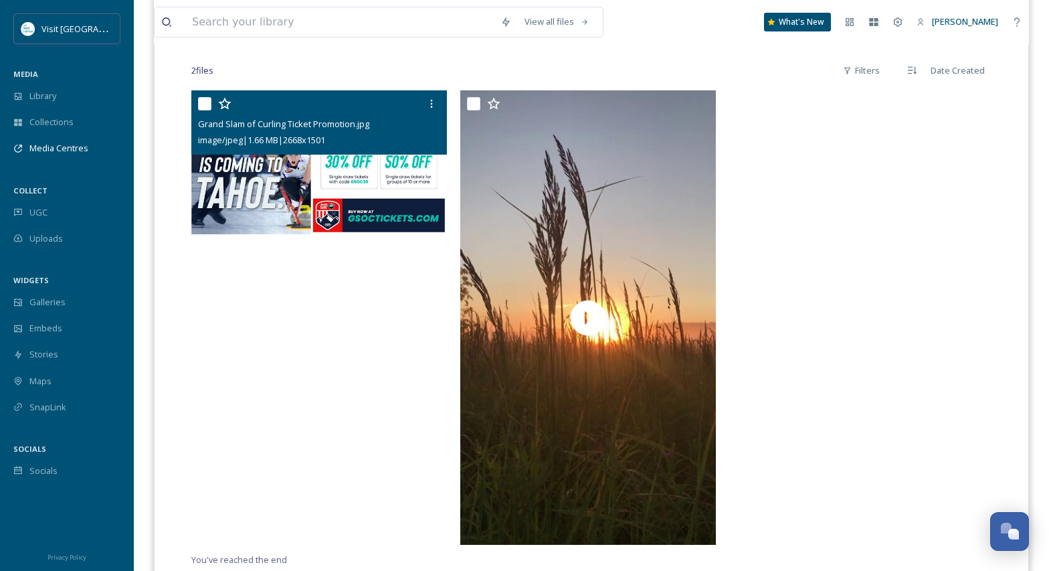
click at [308, 167] on img at bounding box center [319, 162] width 256 height 144
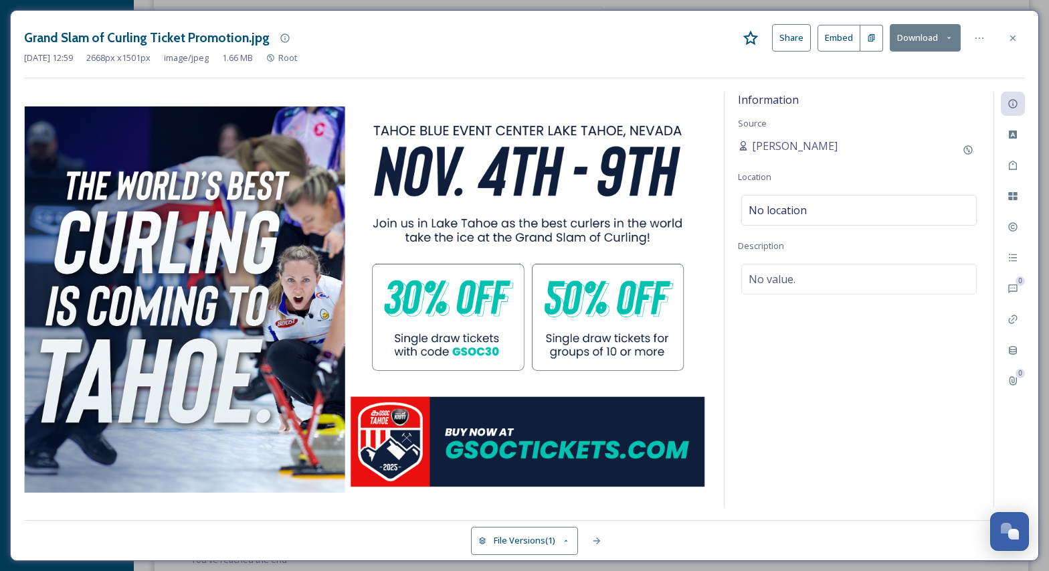
click at [1009, 243] on div "0 0" at bounding box center [1008, 299] width 31 height 415
click at [976, 38] on icon at bounding box center [979, 37] width 8 height 1
click at [678, 39] on div "Grand Slam of Curling Ticket Promotion.jpg Share Embed Download" at bounding box center [524, 37] width 1001 height 27
click at [872, 39] on icon at bounding box center [871, 37] width 9 height 9
click at [793, 44] on button "Share" at bounding box center [791, 37] width 39 height 27
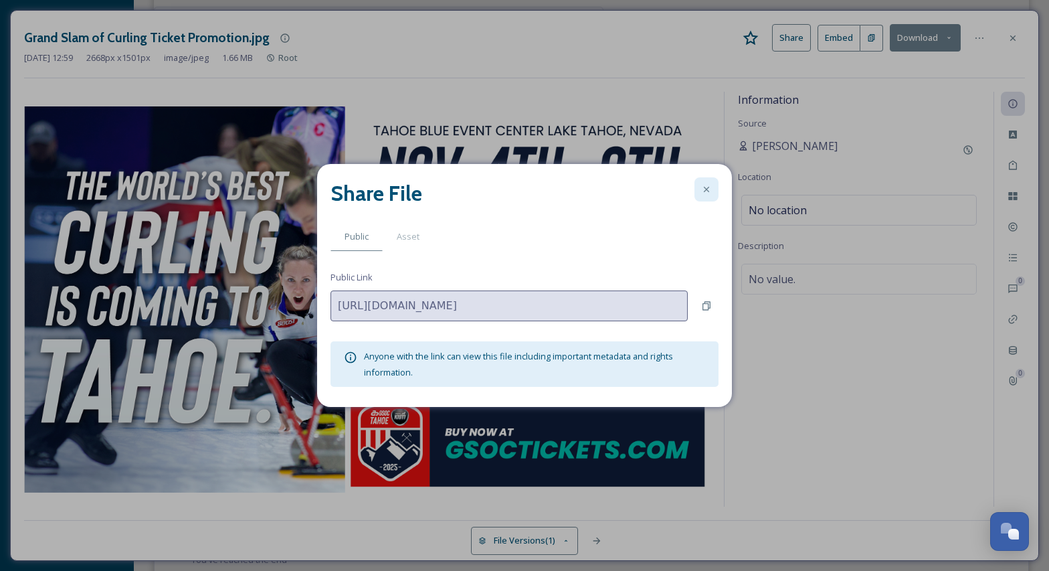
click at [705, 191] on icon at bounding box center [706, 189] width 5 height 5
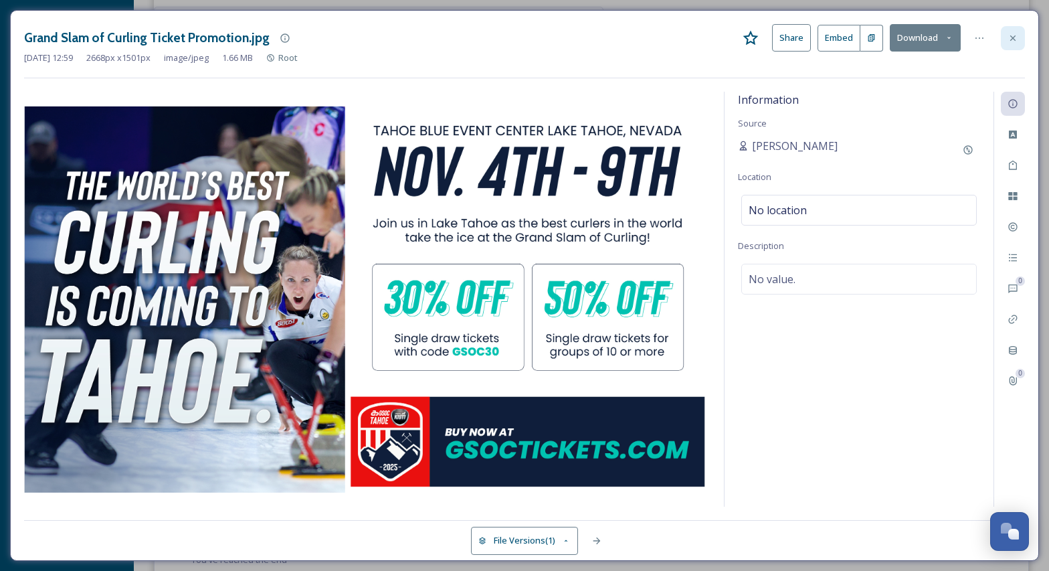
click at [1008, 35] on icon at bounding box center [1012, 38] width 11 height 11
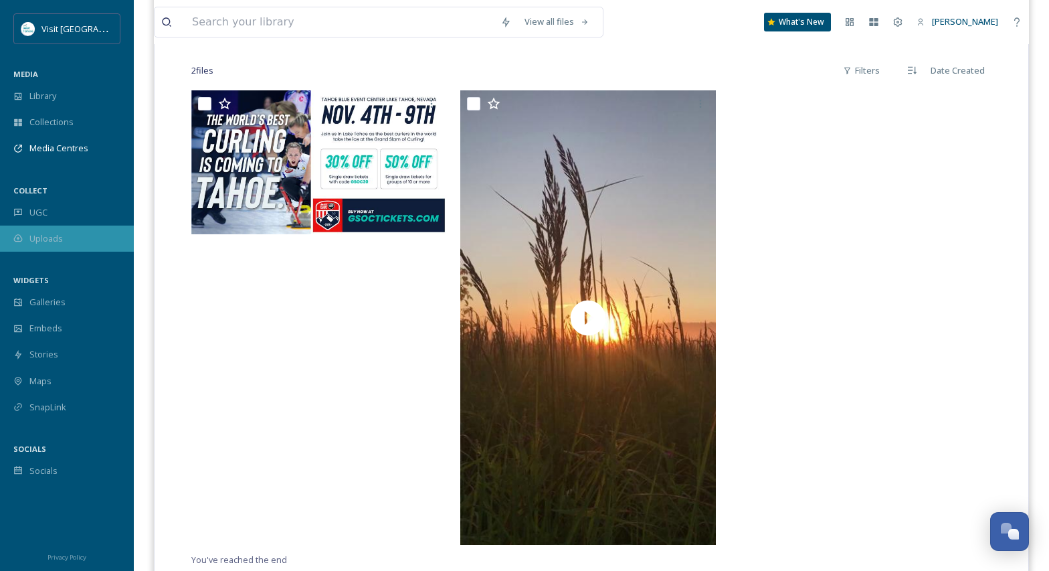
click at [35, 234] on span "Uploads" at bounding box center [45, 238] width 33 height 13
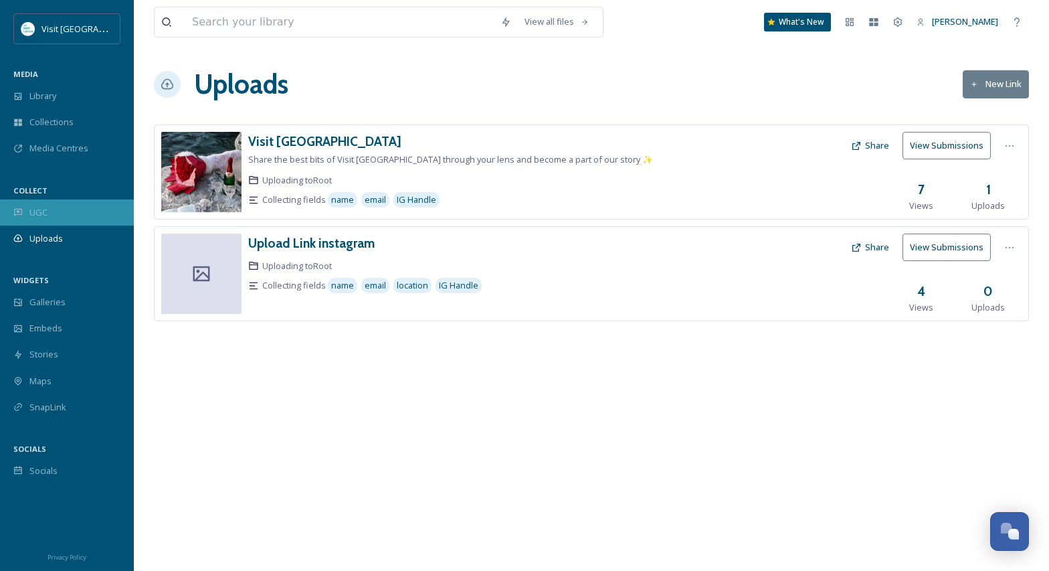
click at [45, 211] on span "UGC" at bounding box center [38, 212] width 18 height 13
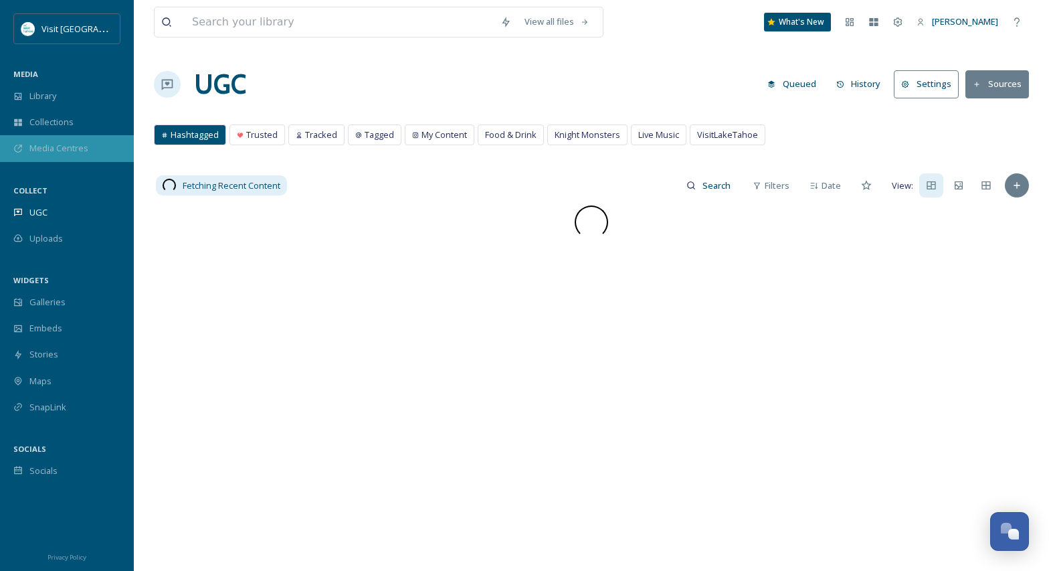
click at [44, 148] on span "Media Centres" at bounding box center [58, 148] width 59 height 13
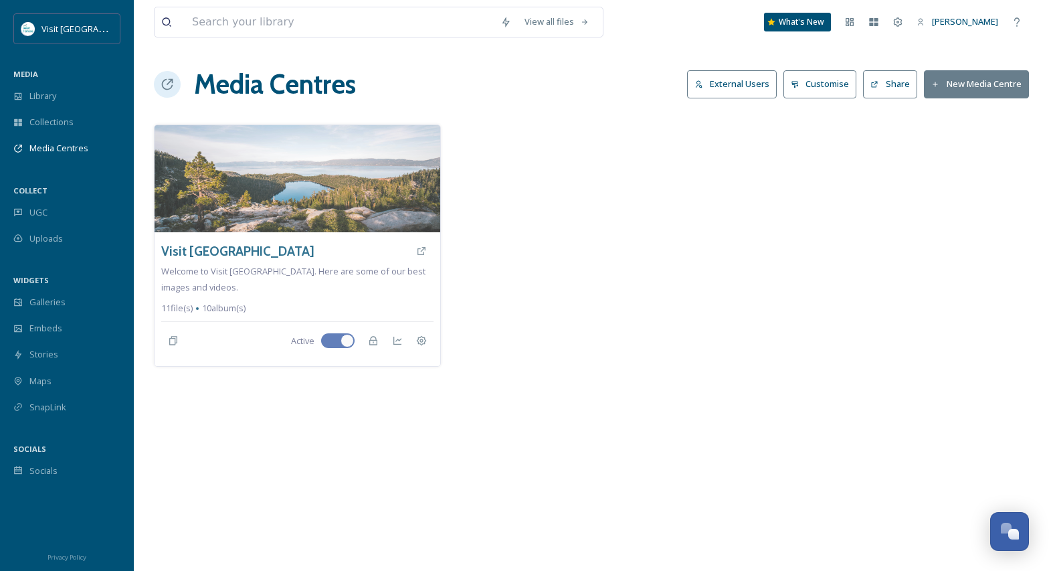
drag, startPoint x: 852, startPoint y: 52, endPoint x: 880, endPoint y: 45, distance: 28.4
click at [867, 45] on div "View all files What's New [PERSON_NAME] Media Centres External Users Customise …" at bounding box center [591, 285] width 915 height 571
click at [55, 98] on span "Library" at bounding box center [42, 96] width 27 height 13
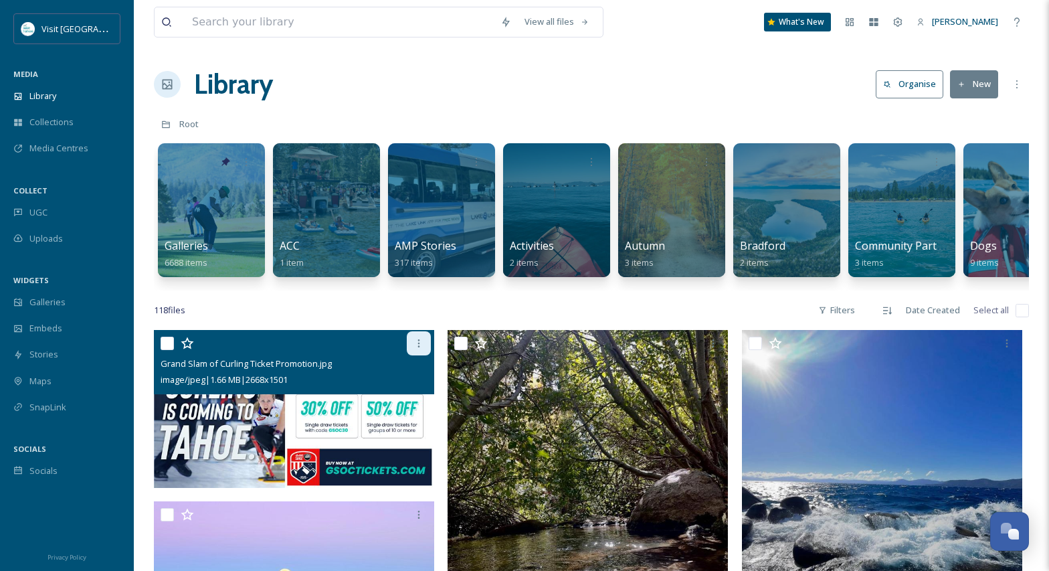
click at [419, 342] on icon at bounding box center [418, 343] width 11 height 11
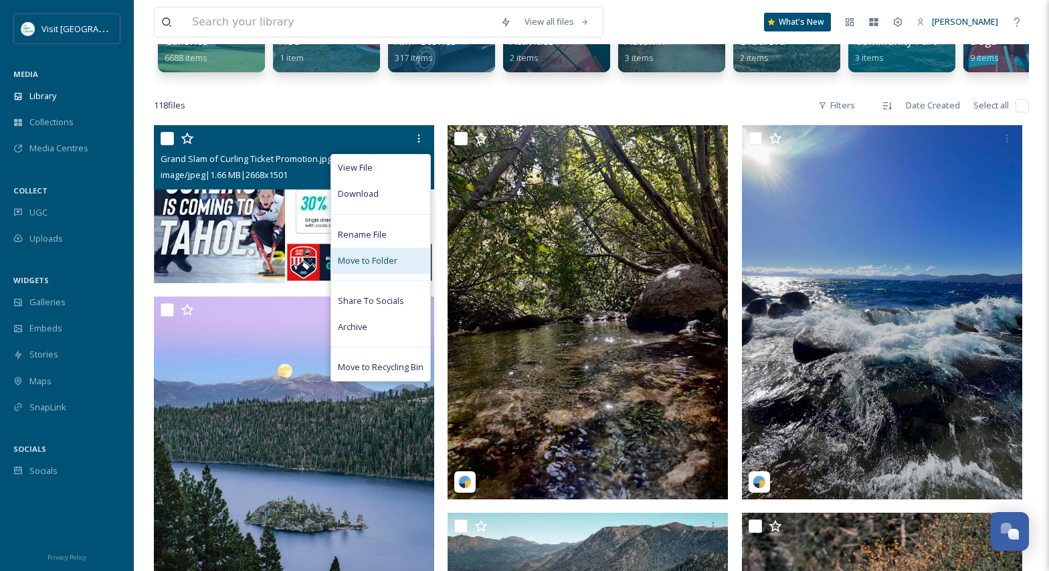
scroll to position [68, 0]
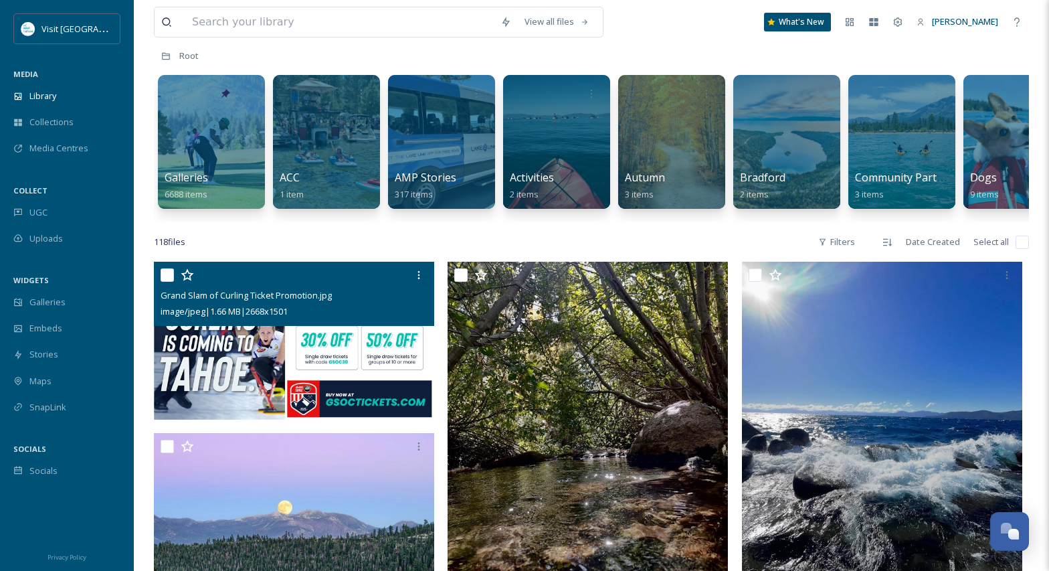
click at [272, 306] on span "image/jpeg | 1.66 MB | 2668 x 1501" at bounding box center [224, 311] width 127 height 12
click at [230, 344] on img at bounding box center [294, 341] width 280 height 158
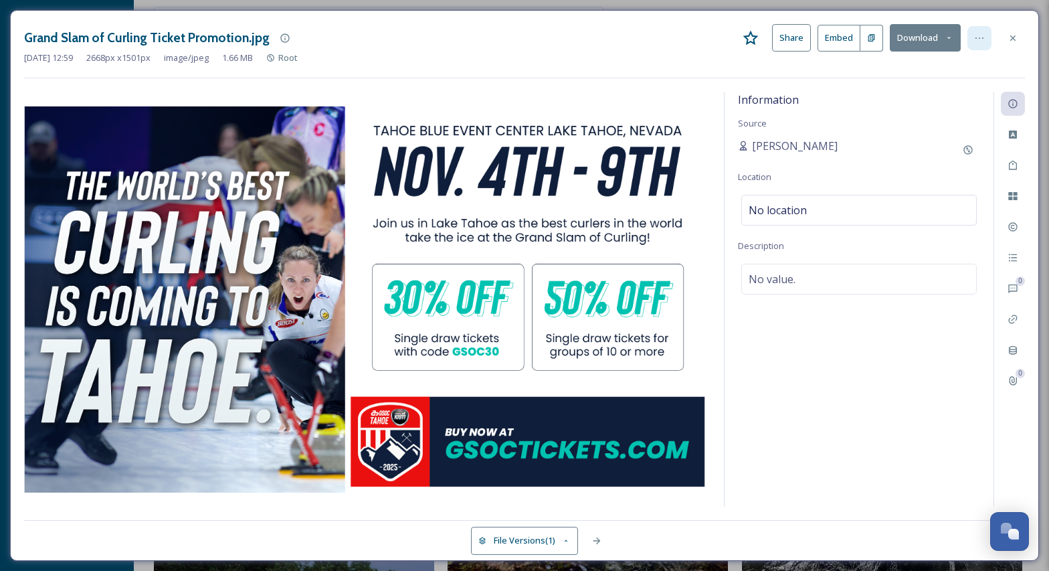
click at [979, 39] on icon at bounding box center [979, 38] width 11 height 11
click at [977, 39] on icon at bounding box center [979, 38] width 11 height 11
click at [1023, 40] on div at bounding box center [1013, 38] width 24 height 24
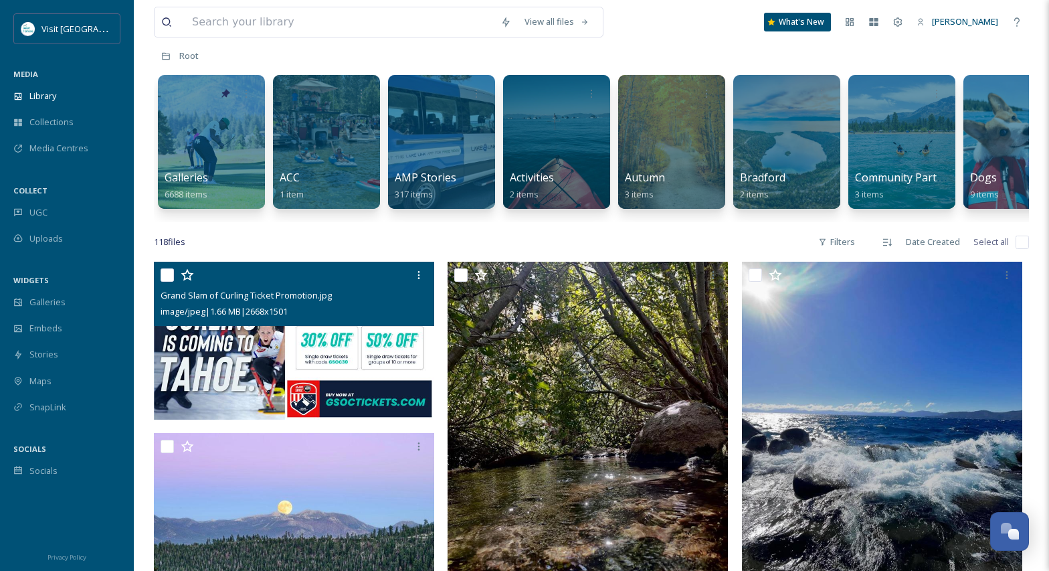
click at [258, 339] on img at bounding box center [294, 341] width 280 height 158
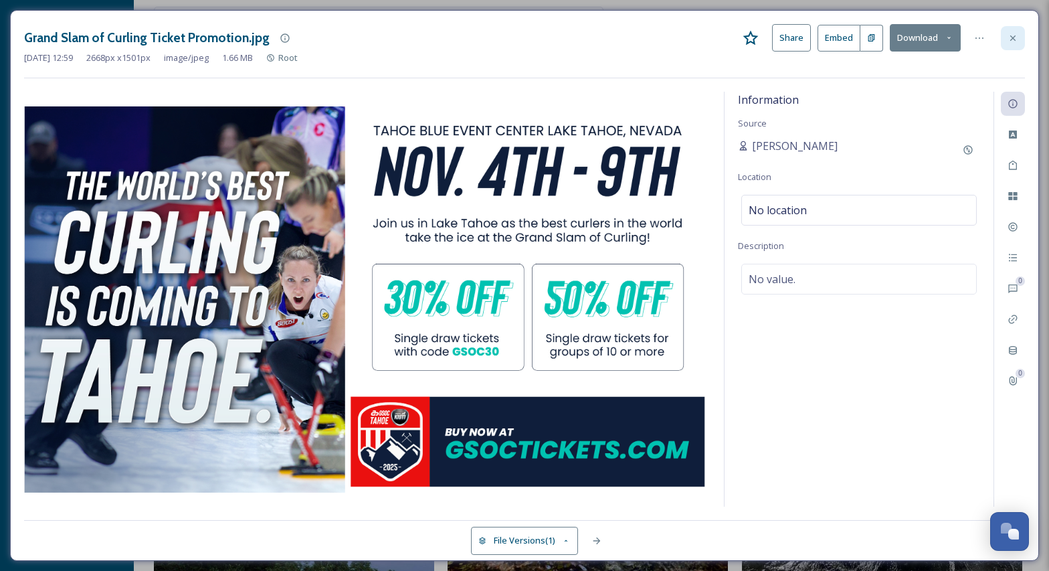
click at [1011, 29] on div at bounding box center [1013, 38] width 24 height 24
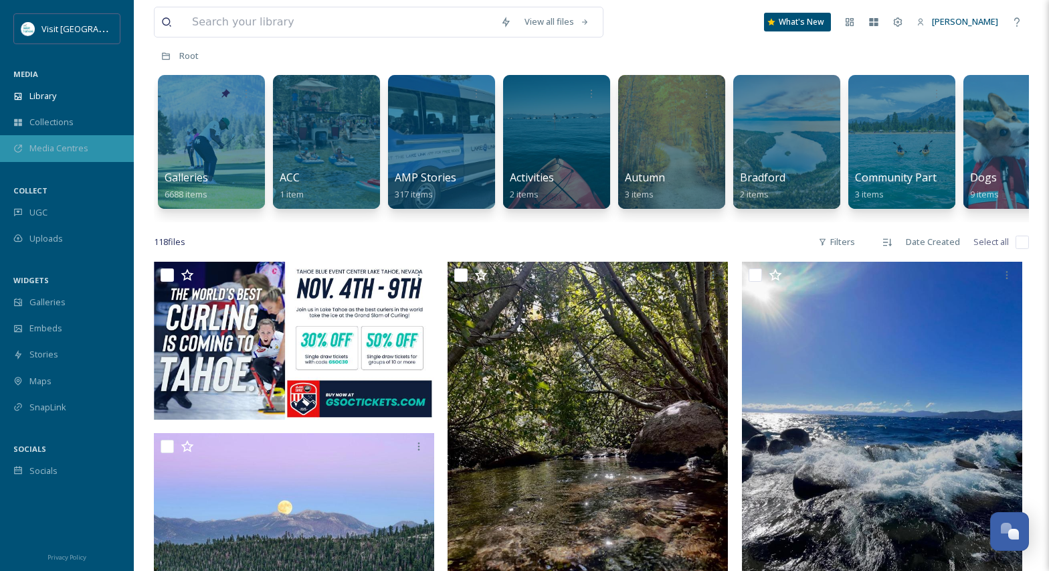
click at [32, 149] on span "Media Centres" at bounding box center [58, 148] width 59 height 13
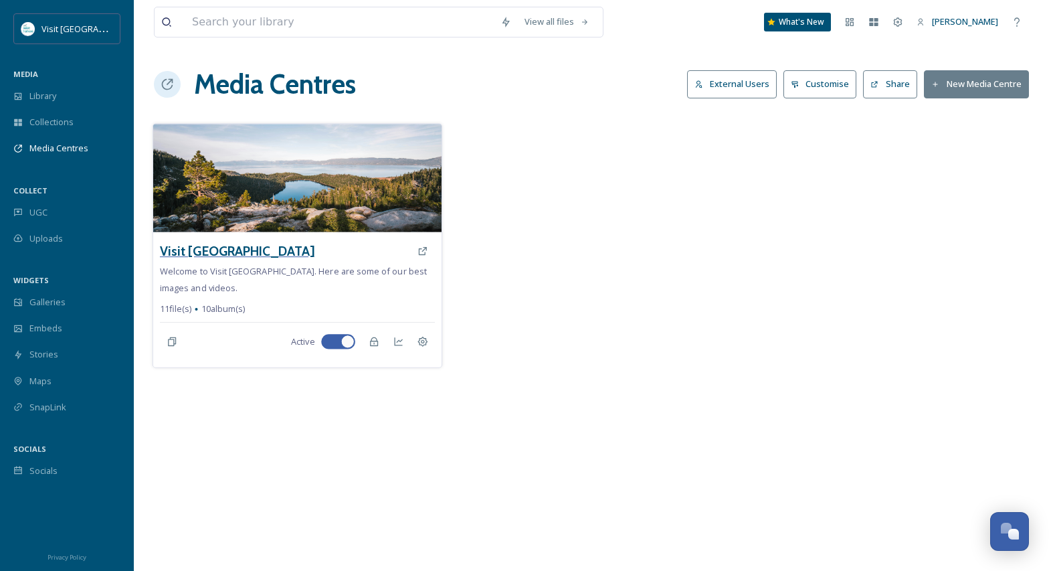
click at [212, 246] on h3 "Visit [GEOGRAPHIC_DATA]" at bounding box center [237, 250] width 155 height 19
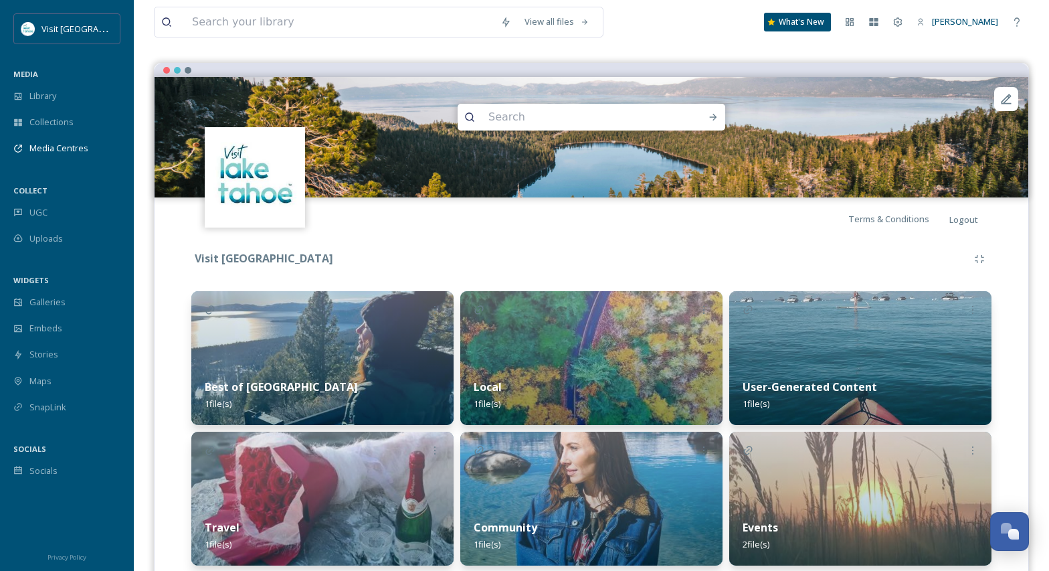
scroll to position [341, 0]
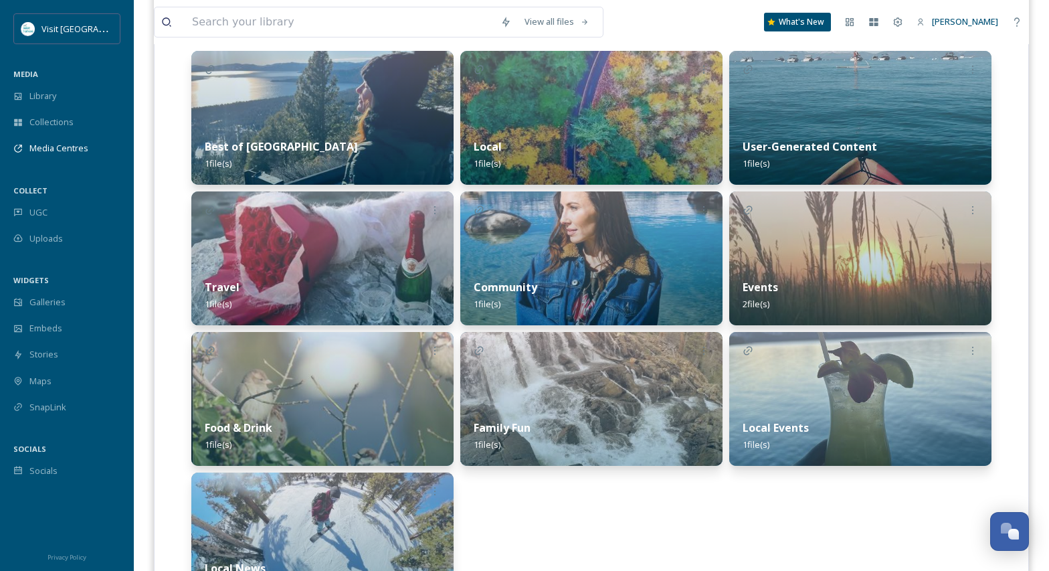
click at [818, 261] on img at bounding box center [860, 258] width 262 height 134
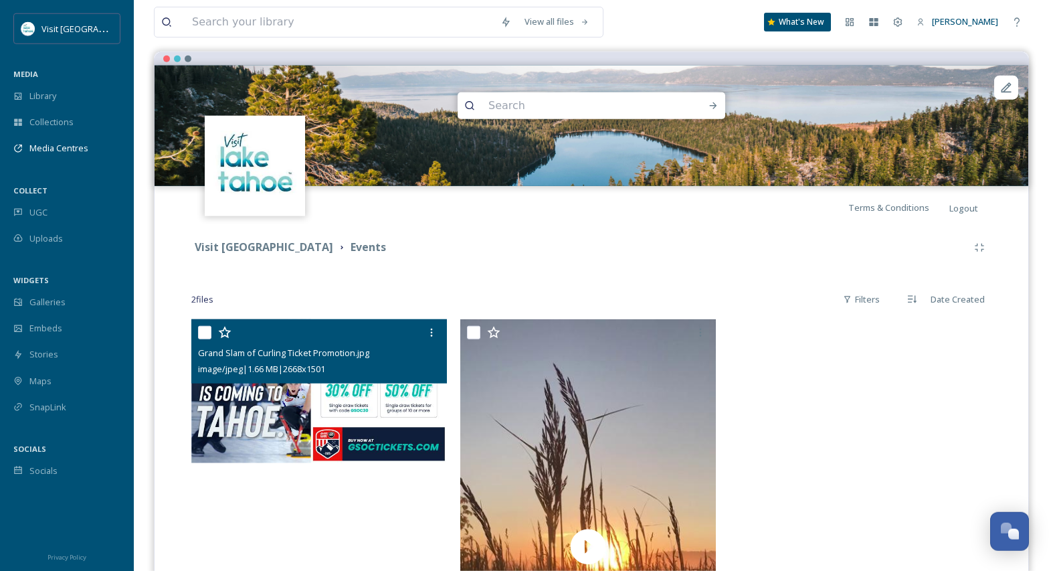
scroll to position [205, 0]
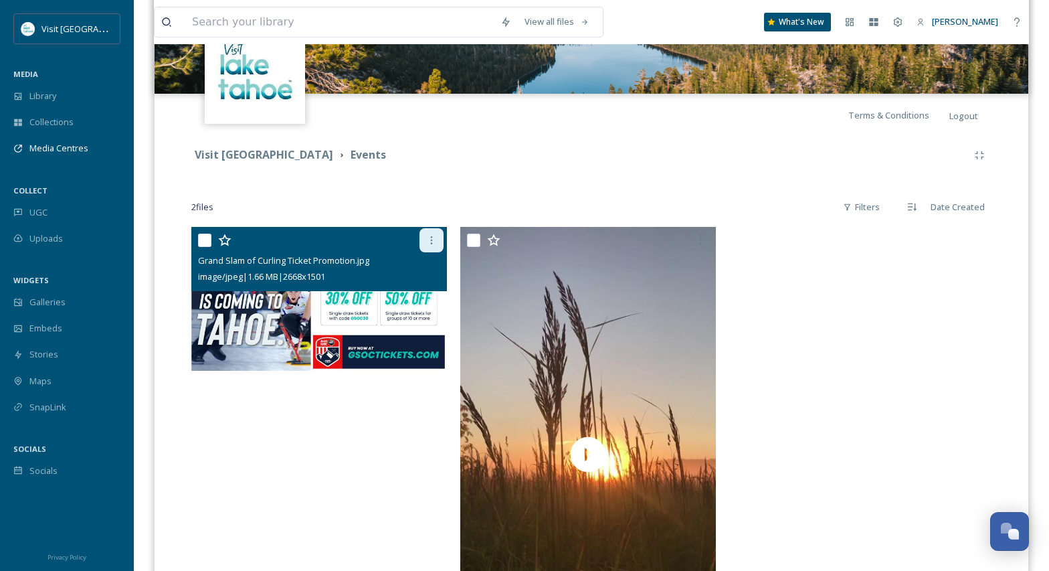
click at [424, 243] on div at bounding box center [431, 240] width 24 height 24
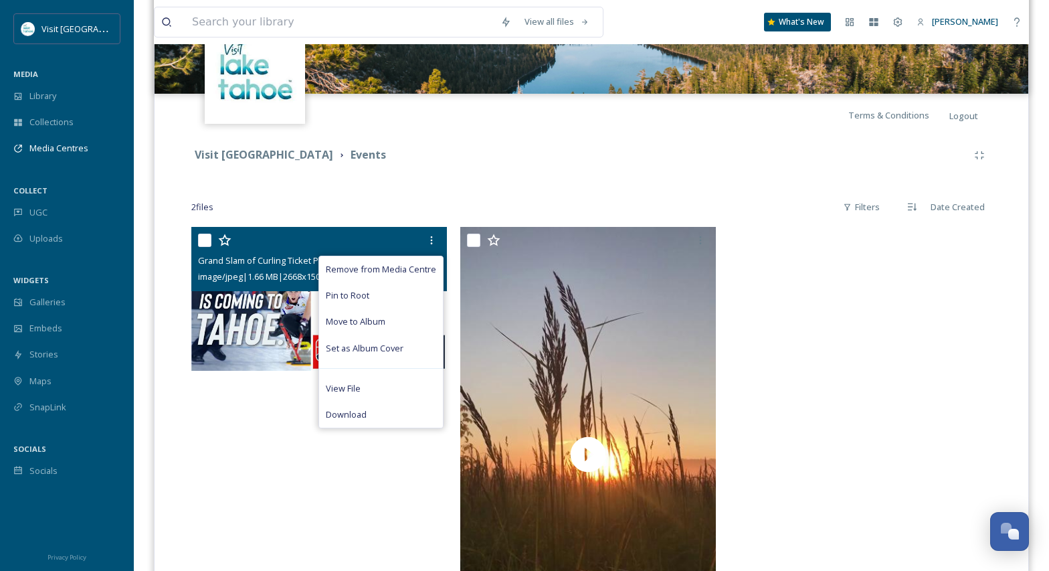
click at [202, 232] on div "Remove from Media Centre Pin to Root Move to Album Set as Album Cover View File…" at bounding box center [320, 240] width 245 height 24
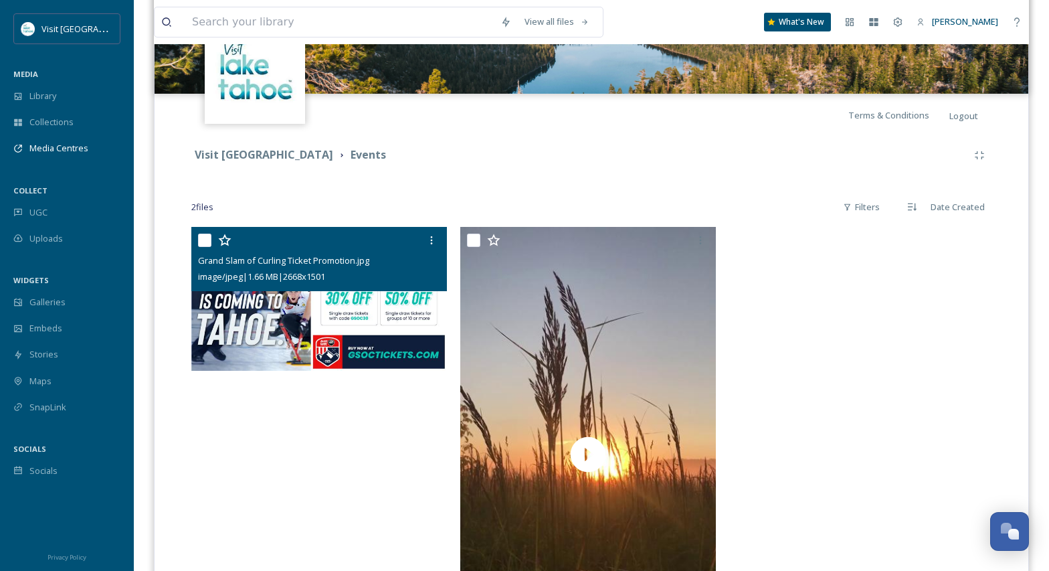
click at [201, 244] on input "checkbox" at bounding box center [204, 239] width 13 height 13
checkbox input "true"
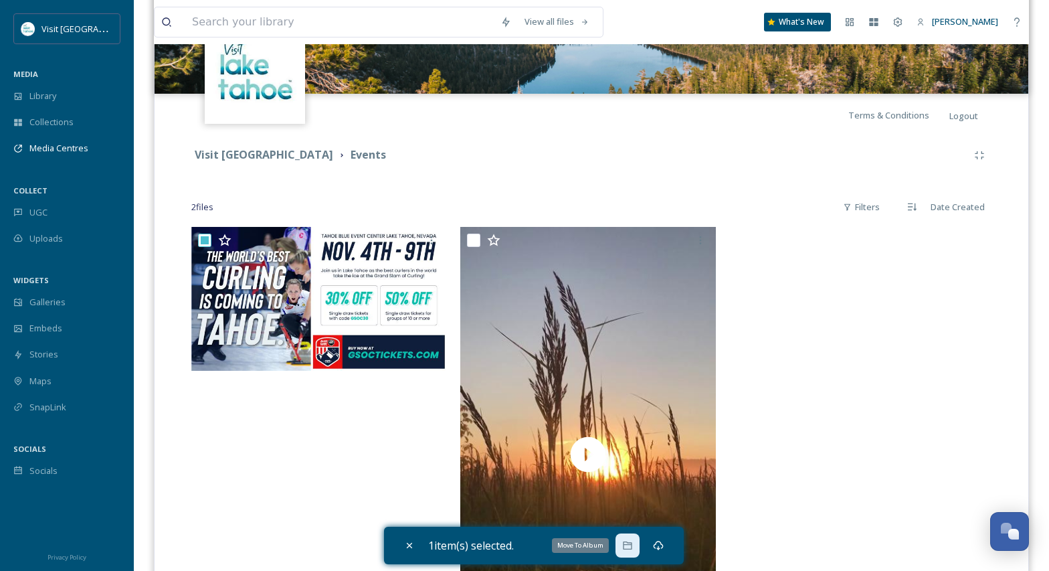
click at [631, 548] on icon at bounding box center [627, 545] width 9 height 8
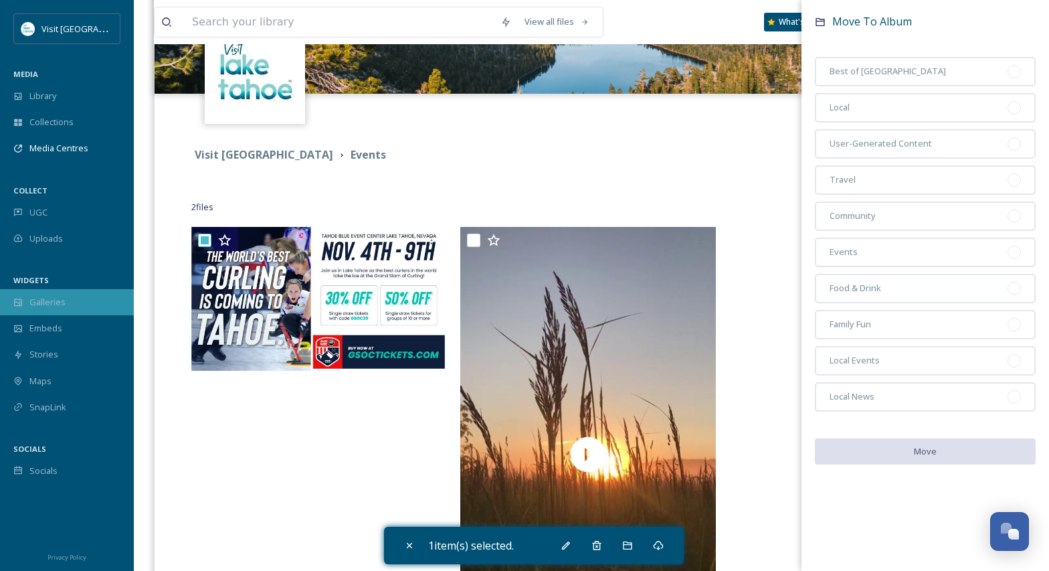
click at [45, 304] on span "Galleries" at bounding box center [47, 302] width 36 height 13
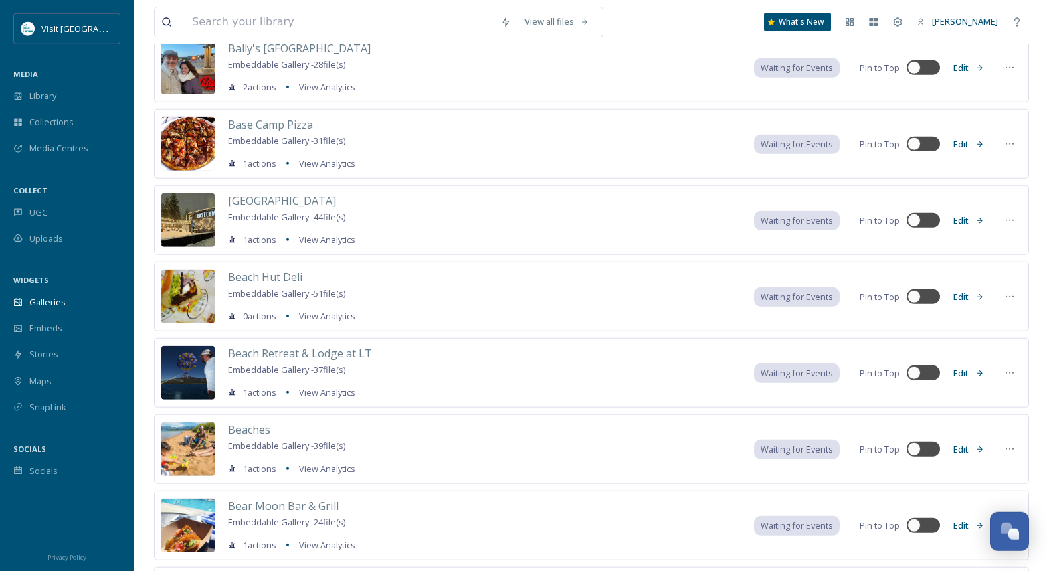
scroll to position [1038, 0]
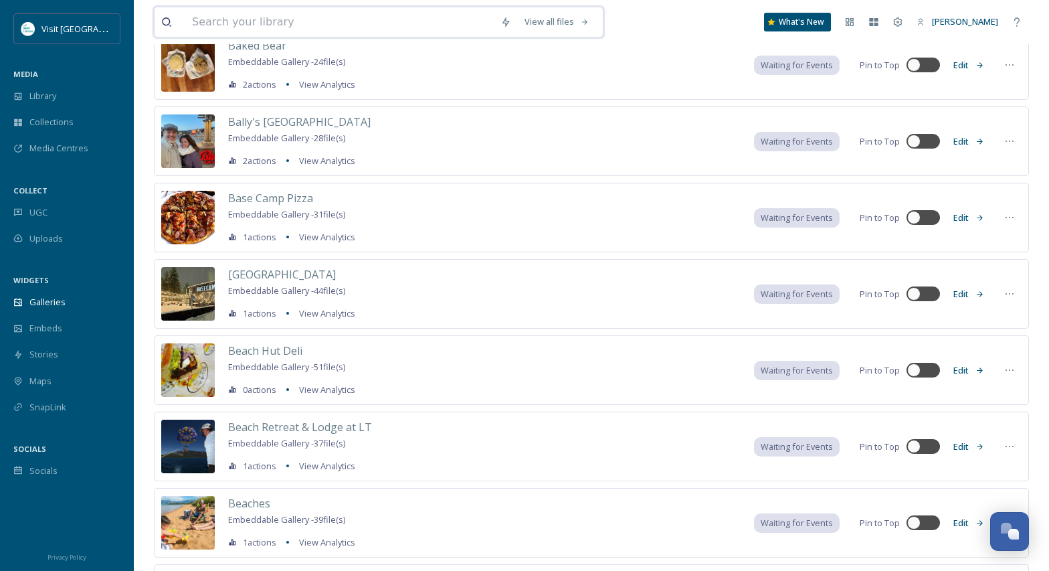
click at [309, 19] on input at bounding box center [339, 21] width 308 height 29
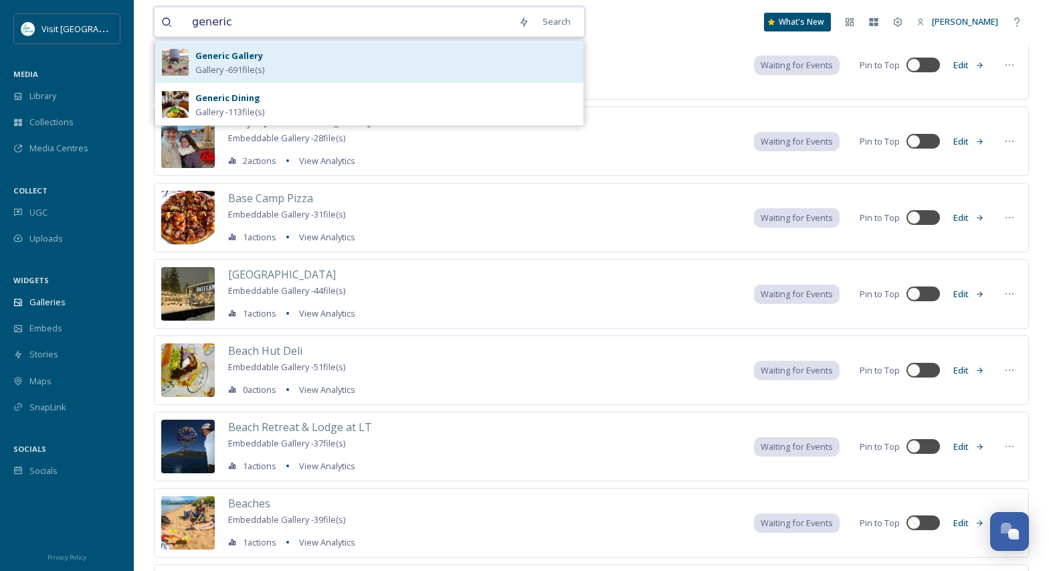
type input "generic"
click at [385, 69] on div "Generic Gallery Gallery - 691 file(s)" at bounding box center [385, 61] width 381 height 29
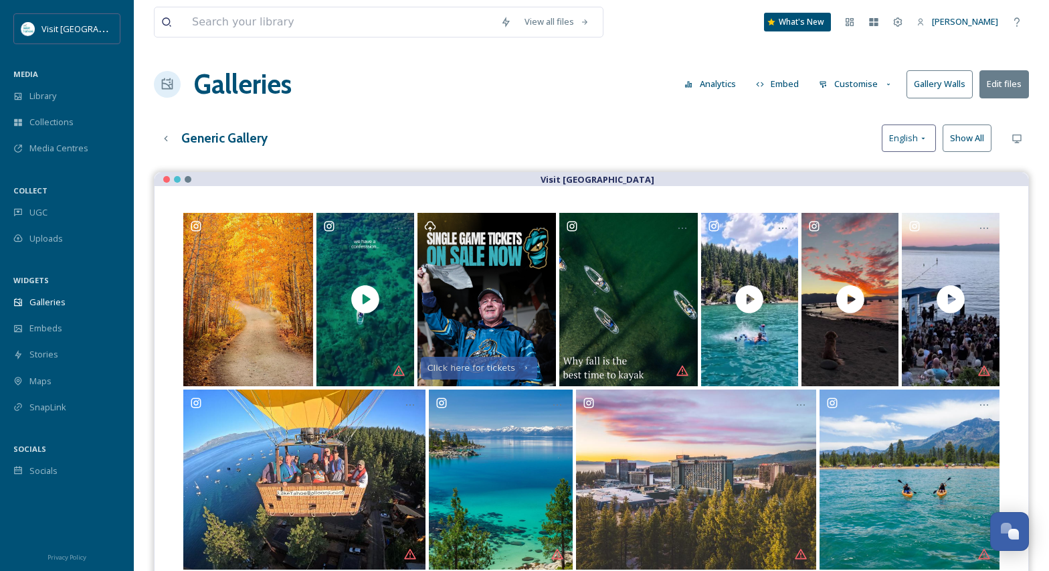
click at [880, 85] on button "Customise" at bounding box center [856, 84] width 88 height 26
click at [1016, 86] on button "Edit files" at bounding box center [1003, 83] width 49 height 27
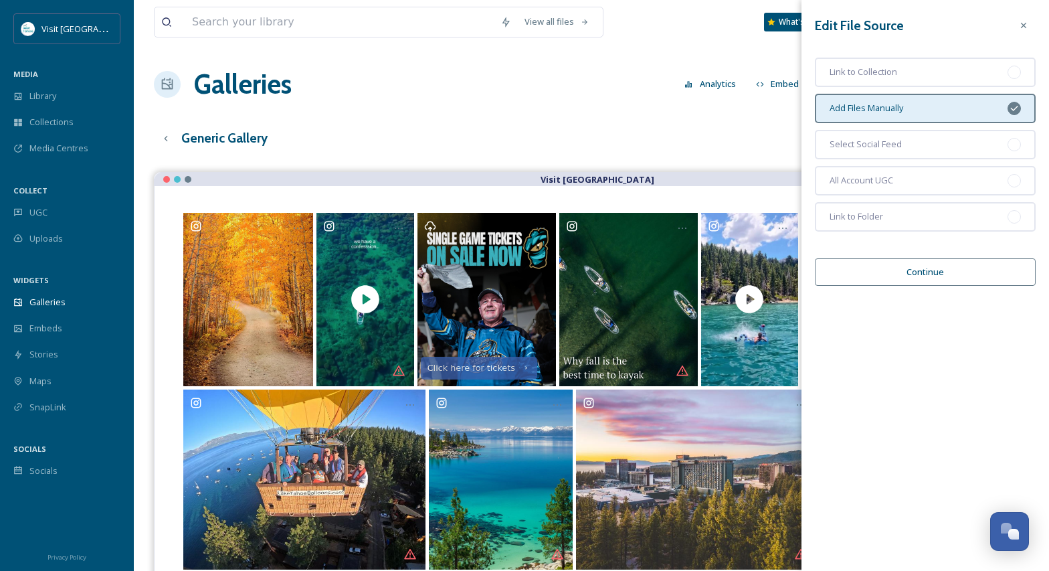
click at [932, 269] on button "Continue" at bounding box center [925, 271] width 221 height 27
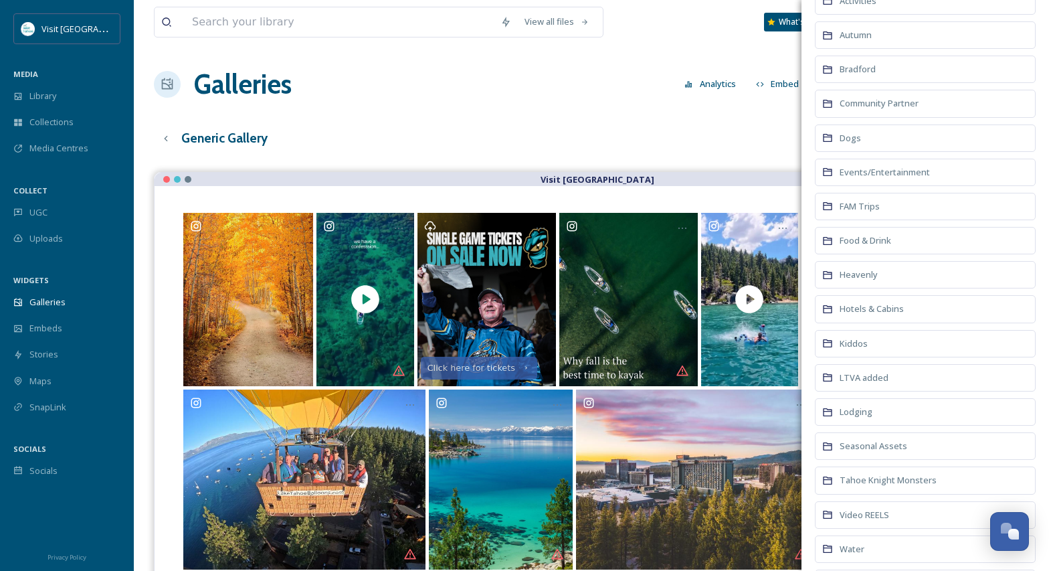
scroll to position [253, 0]
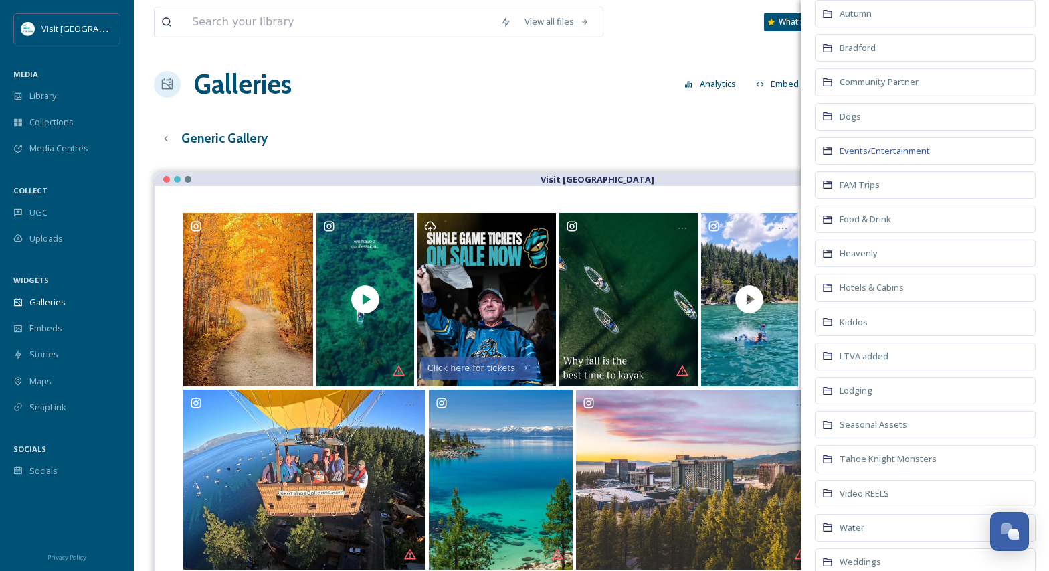
click at [870, 149] on span "Events/Entertainment" at bounding box center [884, 150] width 90 height 12
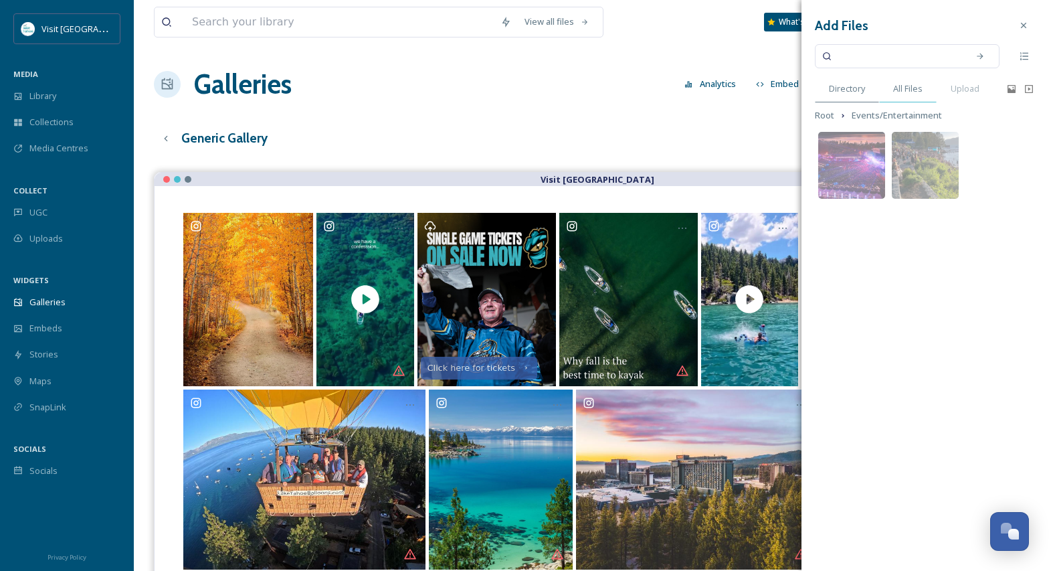
click at [904, 95] on span "All Files" at bounding box center [907, 88] width 29 height 13
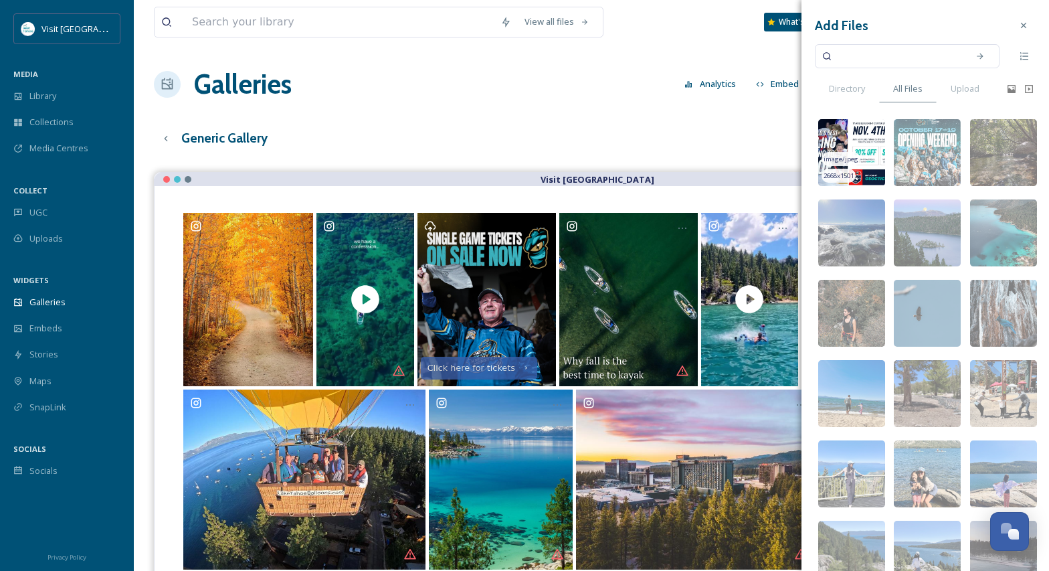
click at [845, 140] on img at bounding box center [851, 152] width 67 height 67
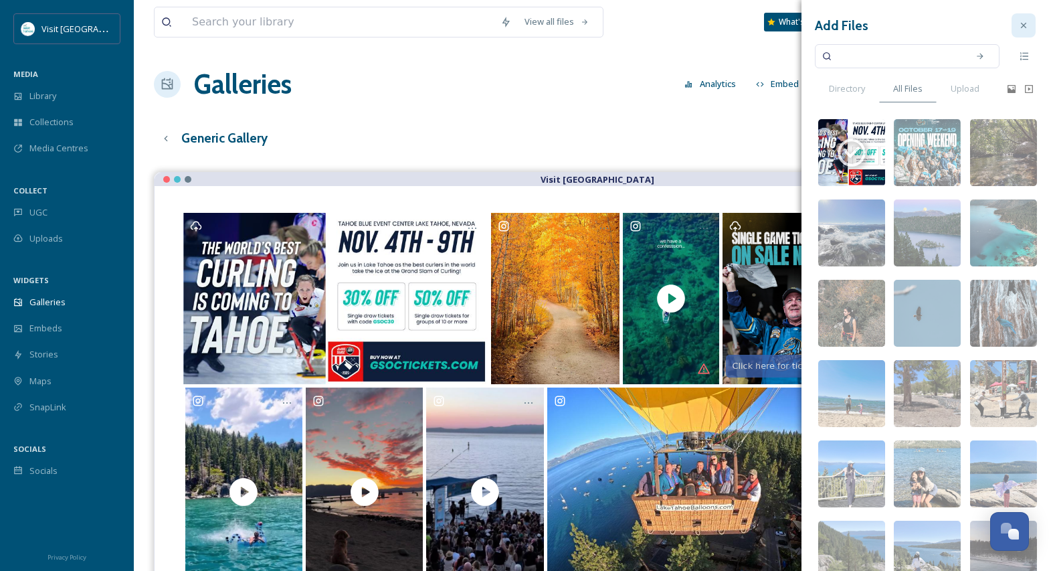
click at [1021, 18] on div at bounding box center [1023, 25] width 24 height 24
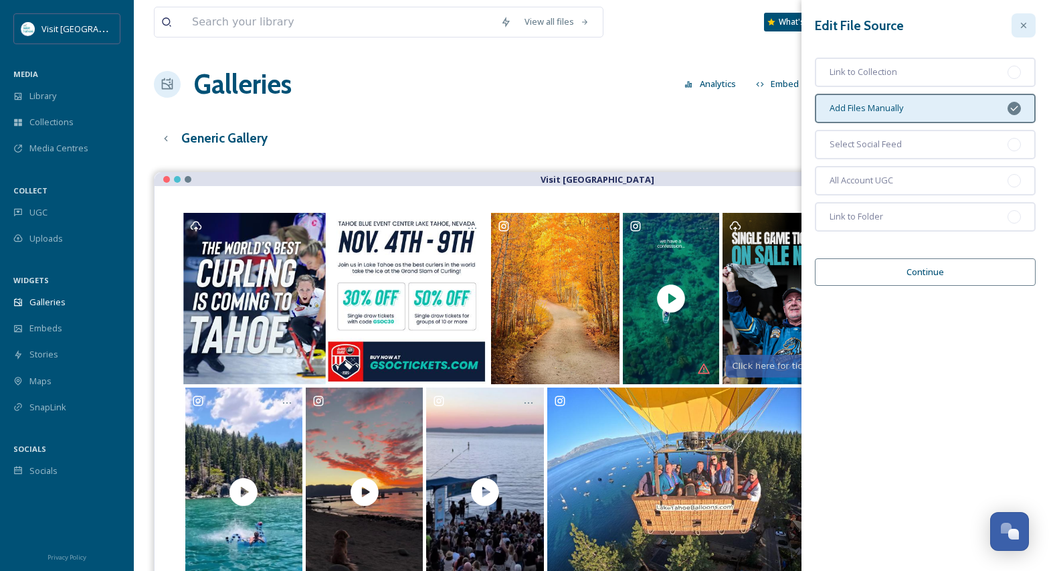
click at [1023, 24] on icon at bounding box center [1023, 25] width 11 height 11
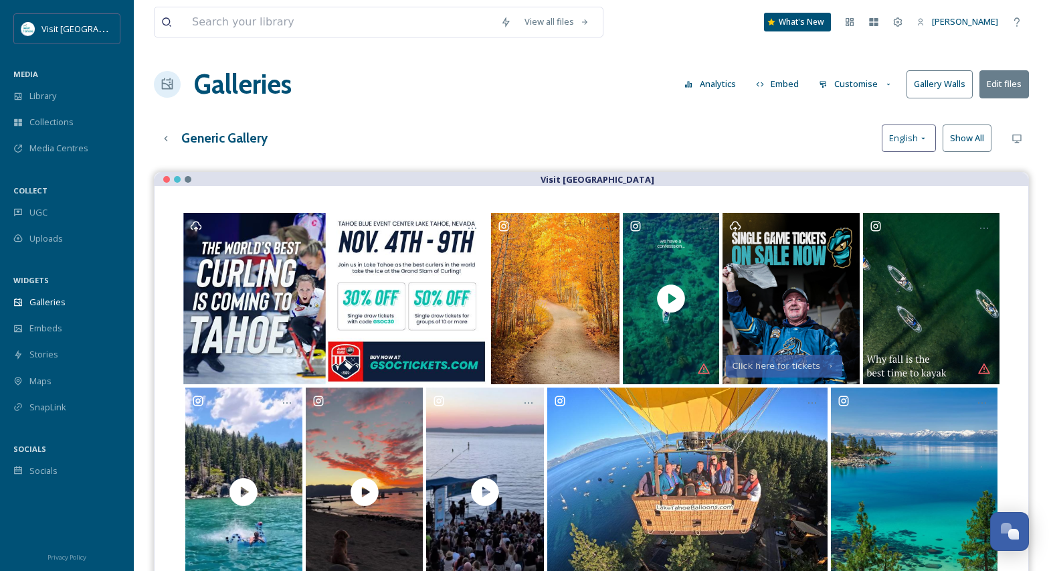
click at [1011, 84] on button "Edit files" at bounding box center [1003, 83] width 49 height 27
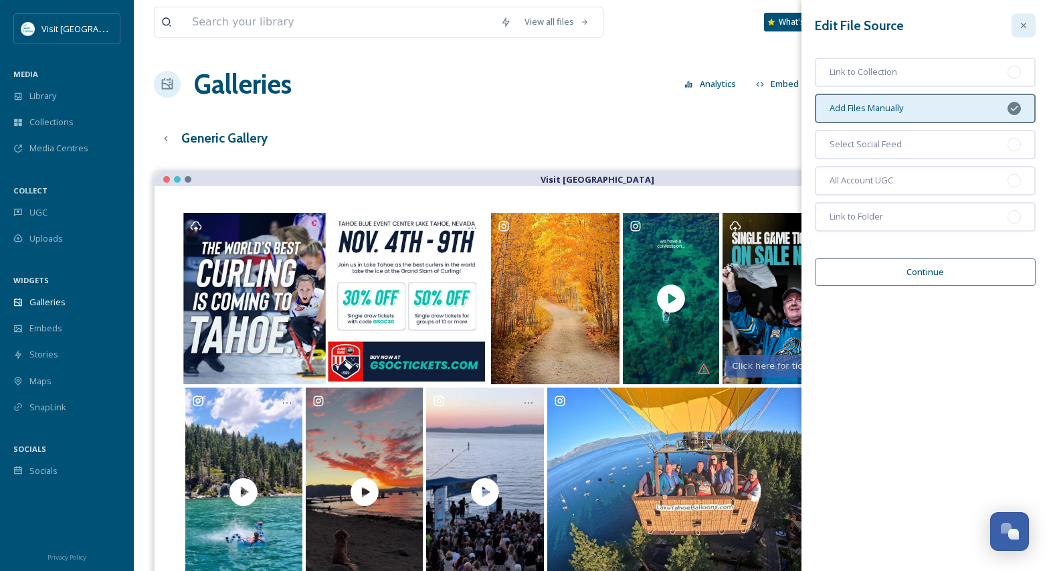
click at [1030, 25] on div at bounding box center [1023, 25] width 24 height 24
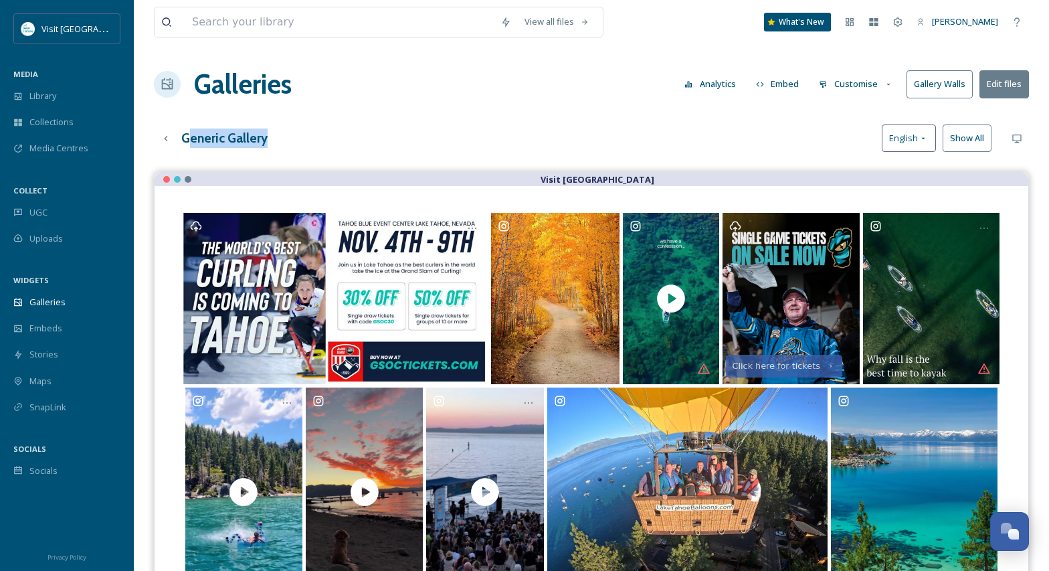
drag, startPoint x: 274, startPoint y: 147, endPoint x: 186, endPoint y: 151, distance: 87.7
click at [186, 151] on div "Generic Gallery English Show All" at bounding box center [591, 137] width 875 height 27
click at [1009, 89] on button "Edit files" at bounding box center [1003, 83] width 49 height 27
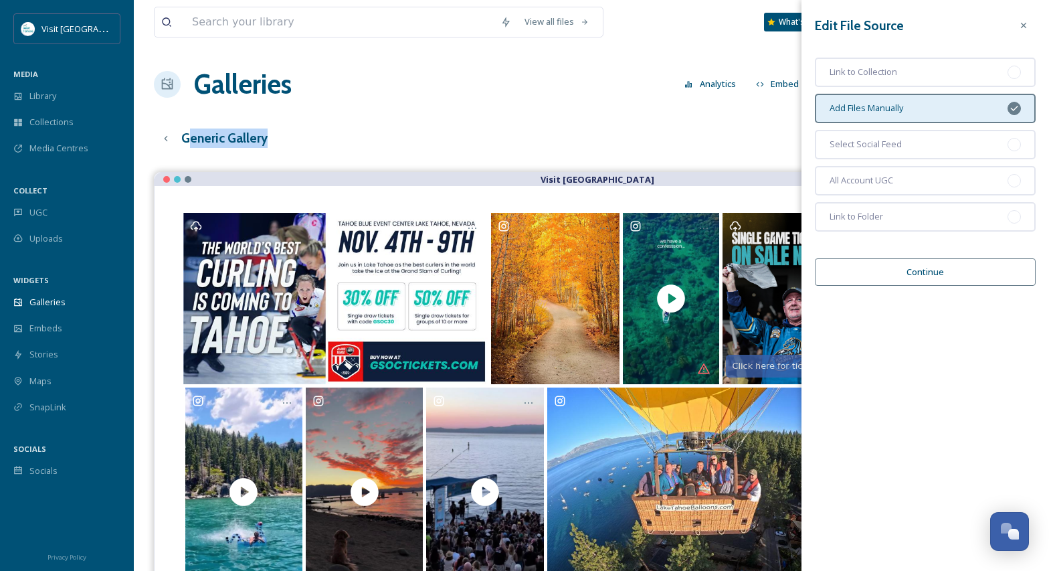
click at [937, 270] on button "Continue" at bounding box center [925, 271] width 221 height 27
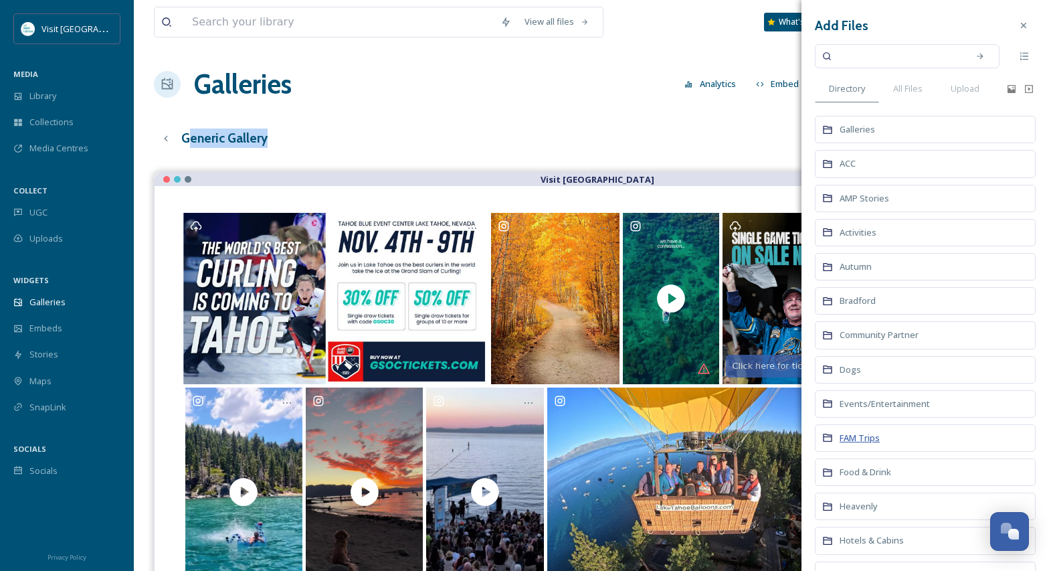
scroll to position [84, 0]
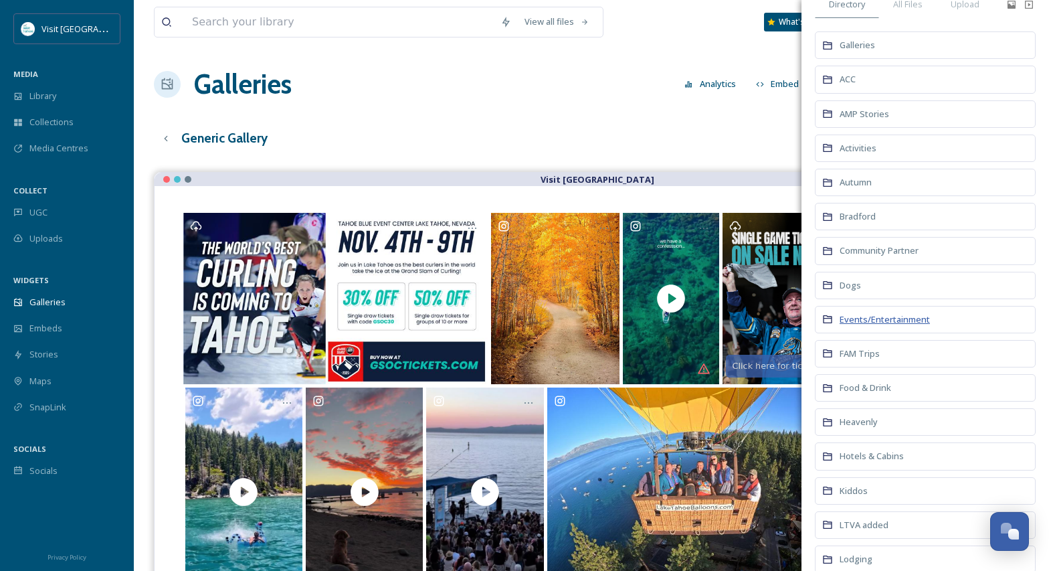
click at [883, 314] on div "Events/Entertainment" at bounding box center [925, 319] width 221 height 27
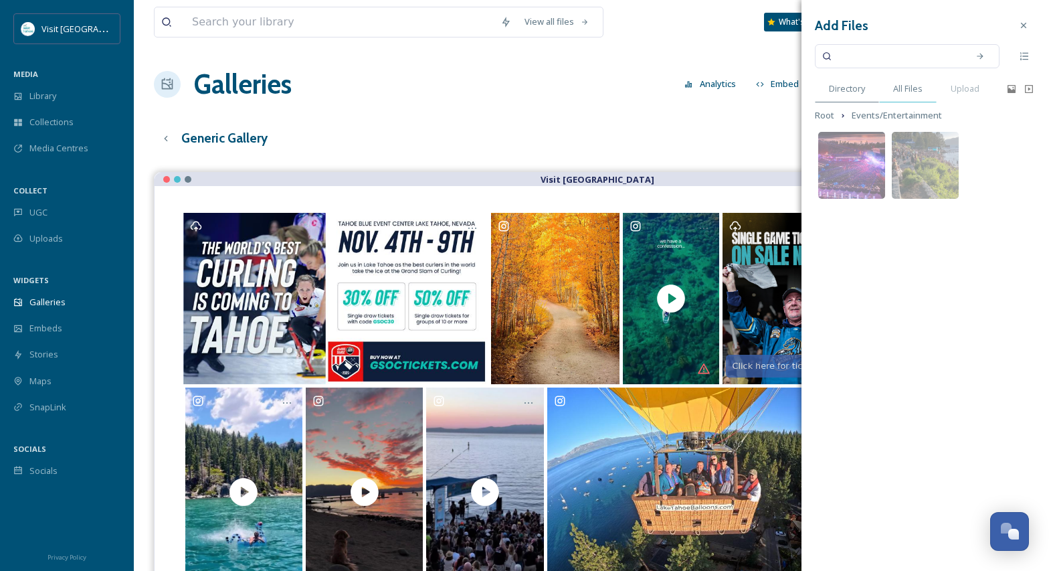
click at [908, 91] on span "All Files" at bounding box center [907, 88] width 29 height 13
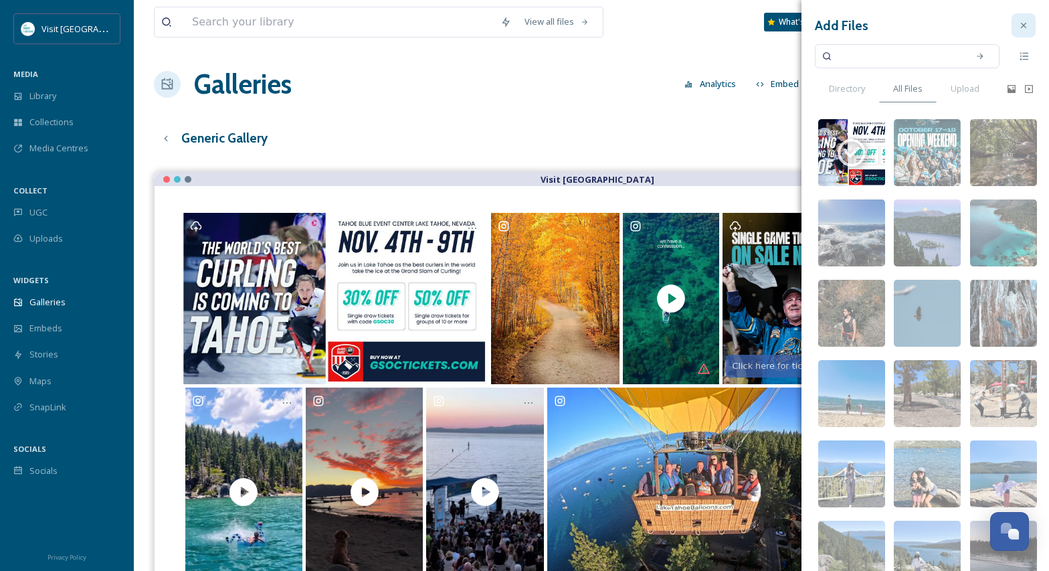
click at [1018, 19] on div at bounding box center [1023, 25] width 24 height 24
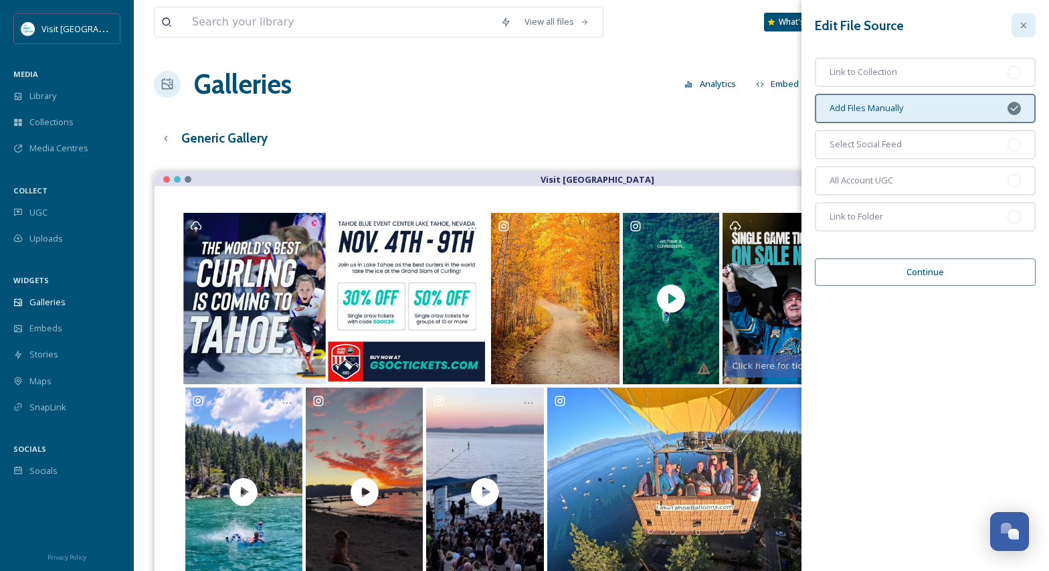
click at [1029, 23] on div at bounding box center [1023, 25] width 24 height 24
